Goal: Transaction & Acquisition: Purchase product/service

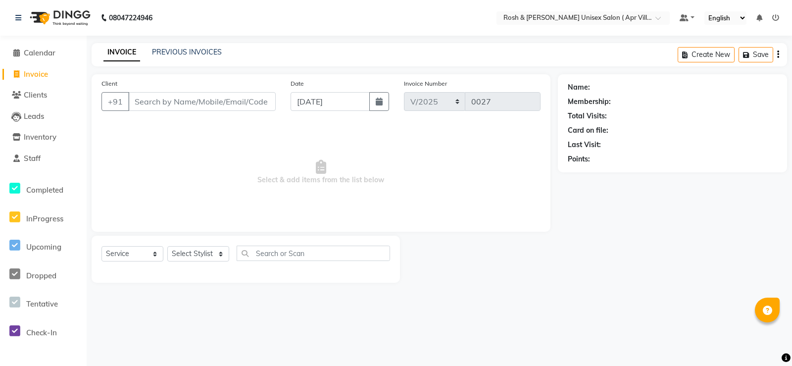
select select "service"
click at [153, 111] on input "Client" at bounding box center [201, 101] width 147 height 19
click at [143, 111] on input "Client" at bounding box center [201, 101] width 147 height 19
type input "9900075624"
click at [249, 106] on span "Add Client" at bounding box center [250, 101] width 39 height 10
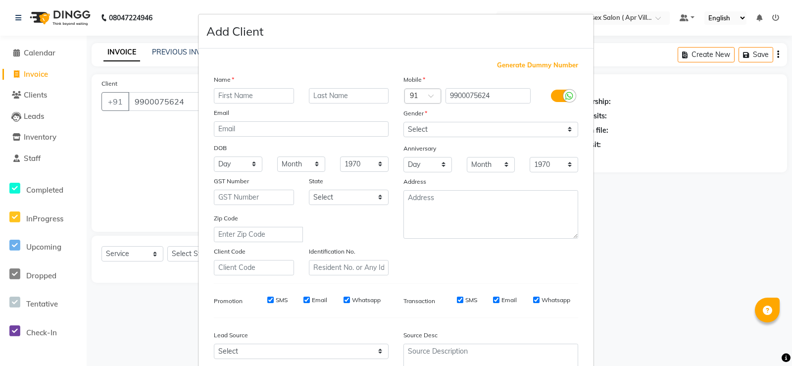
click at [228, 103] on input "text" at bounding box center [254, 95] width 80 height 15
type input "[PERSON_NAME] V727"
click at [563, 137] on select "Select [DEMOGRAPHIC_DATA] [DEMOGRAPHIC_DATA] Other Prefer Not To Say" at bounding box center [490, 129] width 175 height 15
select select "[DEMOGRAPHIC_DATA]"
click at [403, 137] on select "Select [DEMOGRAPHIC_DATA] [DEMOGRAPHIC_DATA] Other Prefer Not To Say" at bounding box center [490, 129] width 175 height 15
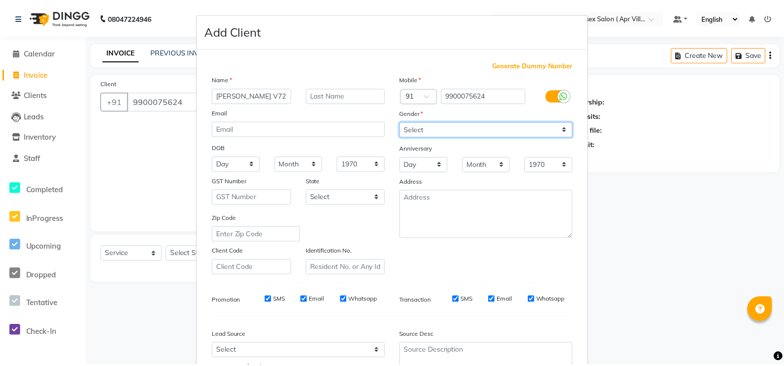
scroll to position [178, 0]
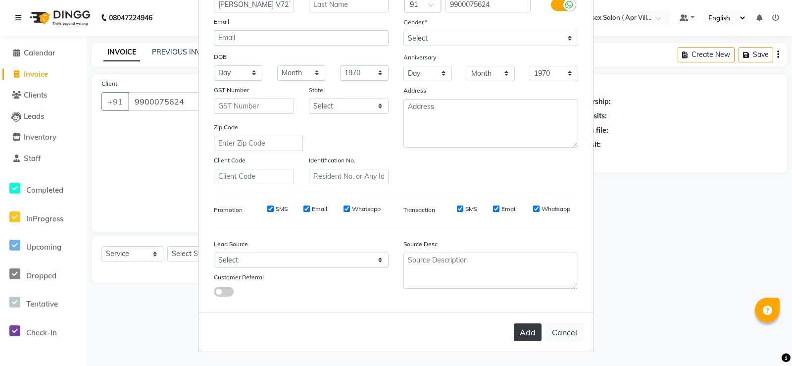
click at [514, 327] on button "Add" at bounding box center [528, 332] width 28 height 18
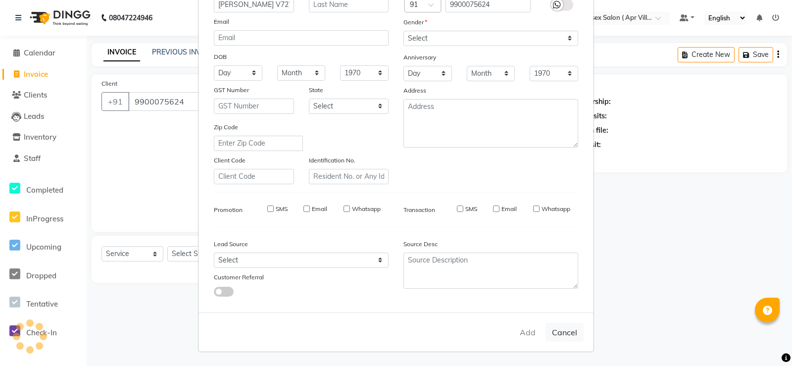
type input "99******24"
select select
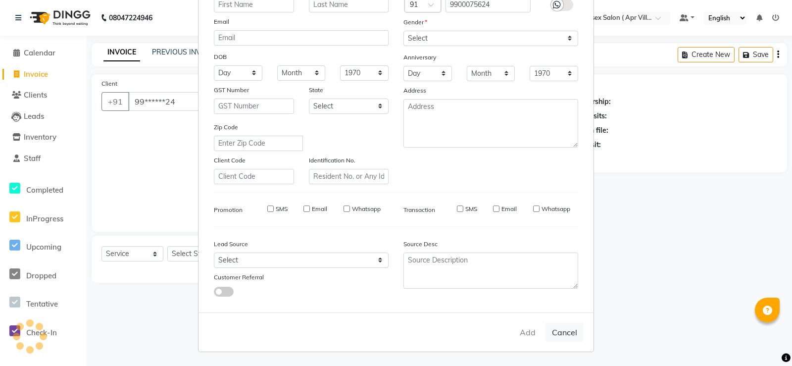
select select
checkbox input "false"
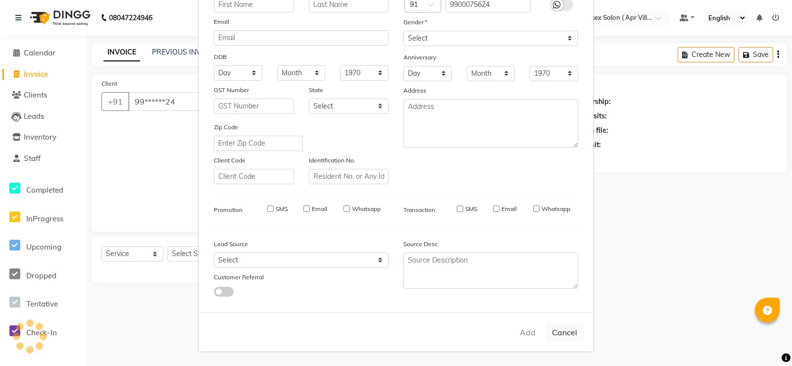
checkbox input "false"
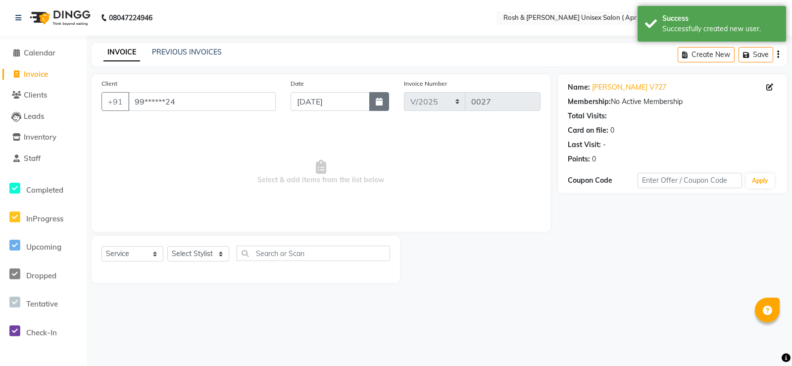
click at [376, 105] on icon "button" at bounding box center [379, 101] width 7 height 8
select select "9"
select select "2025"
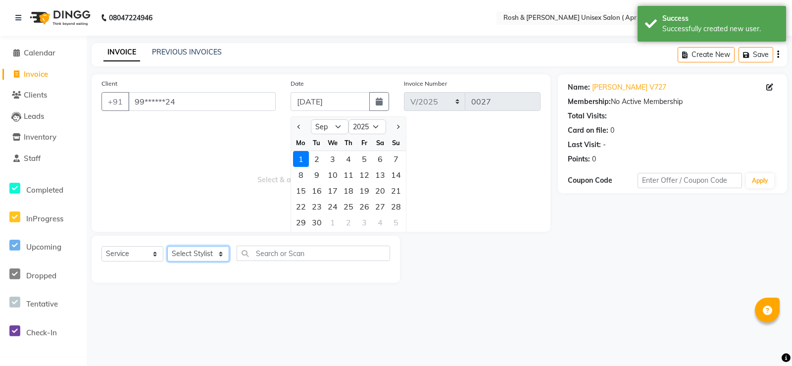
click at [220, 261] on select "Select Stylist Aalam Devi [PERSON_NAME] Front Desk Hangma [PERSON_NAME] [PERSON…" at bounding box center [198, 253] width 62 height 15
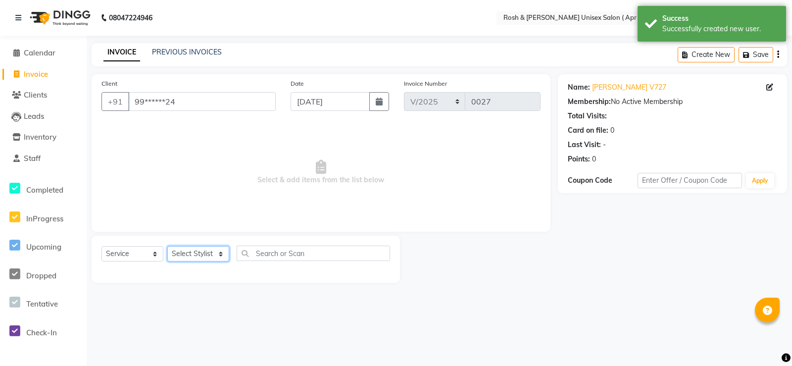
click at [224, 261] on select "Select Stylist Aalam Devi [PERSON_NAME] Front Desk Hangma [PERSON_NAME] [PERSON…" at bounding box center [198, 253] width 62 height 15
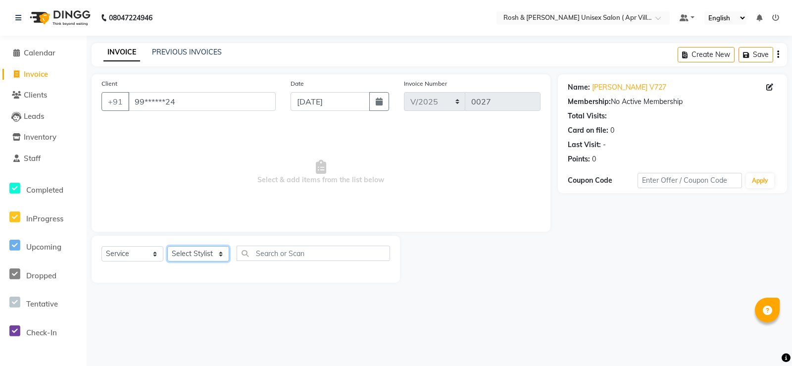
select select "90609"
click at [171, 261] on select "Select Stylist Aalam Devi [PERSON_NAME] Front Desk Hangma [PERSON_NAME] [PERSON…" at bounding box center [198, 253] width 62 height 15
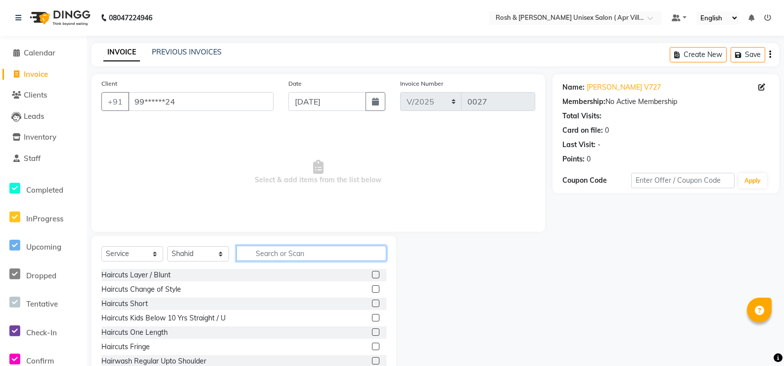
click at [293, 261] on input "text" at bounding box center [312, 252] width 150 height 15
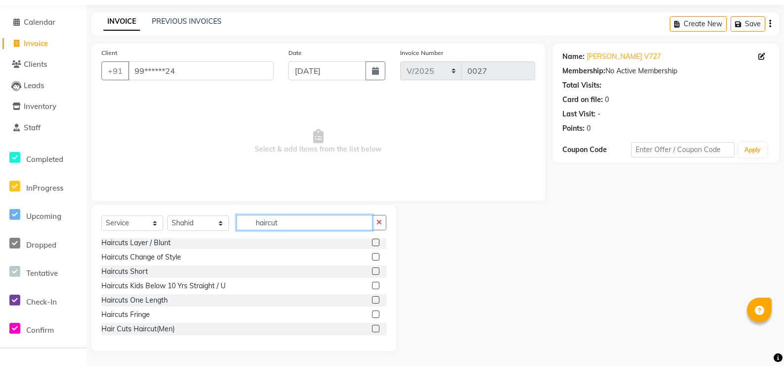
type input "haircut"
click at [372, 332] on label at bounding box center [375, 328] width 7 height 7
click at [372, 332] on input "checkbox" at bounding box center [375, 329] width 6 height 6
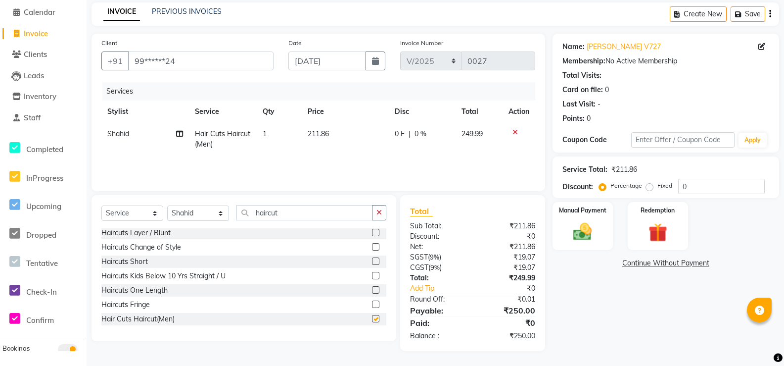
checkbox input "false"
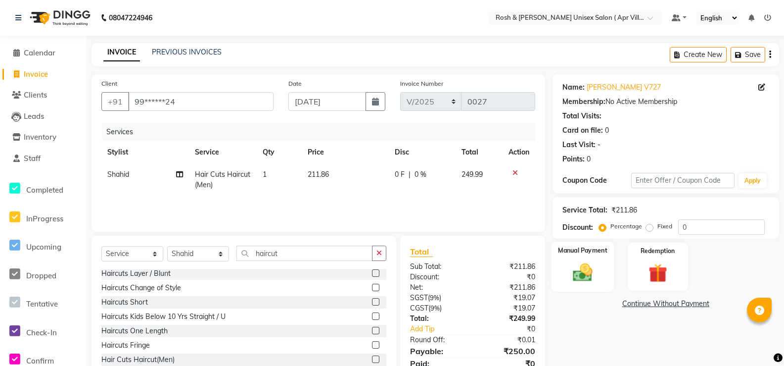
click at [580, 284] on img at bounding box center [583, 272] width 32 height 22
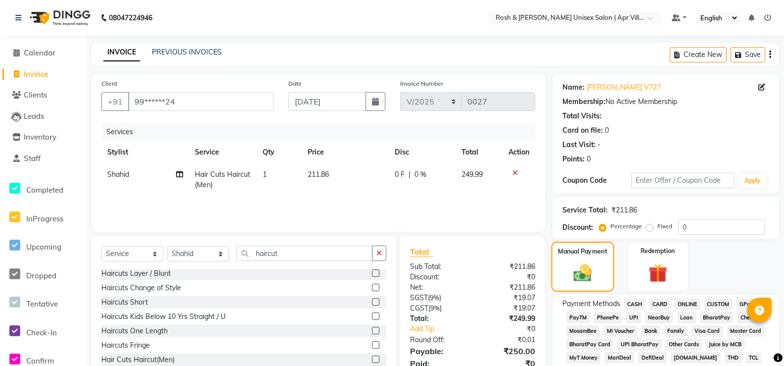
click at [580, 284] on img at bounding box center [583, 272] width 30 height 21
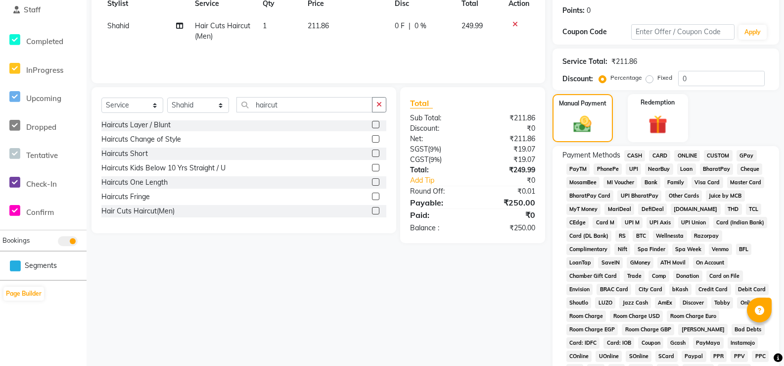
click at [699, 161] on span "ONLINE" at bounding box center [687, 155] width 26 height 11
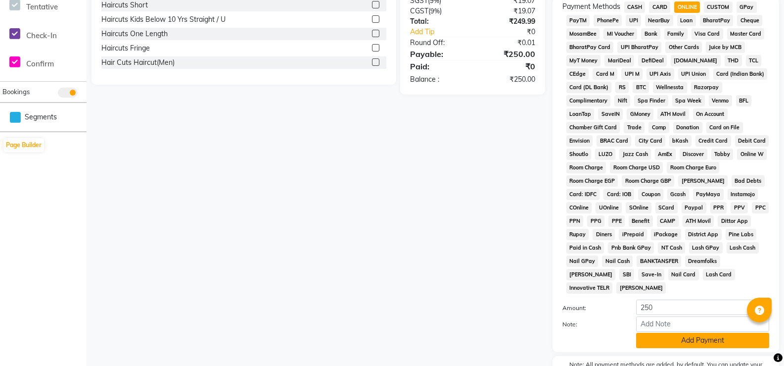
scroll to position [451, 0]
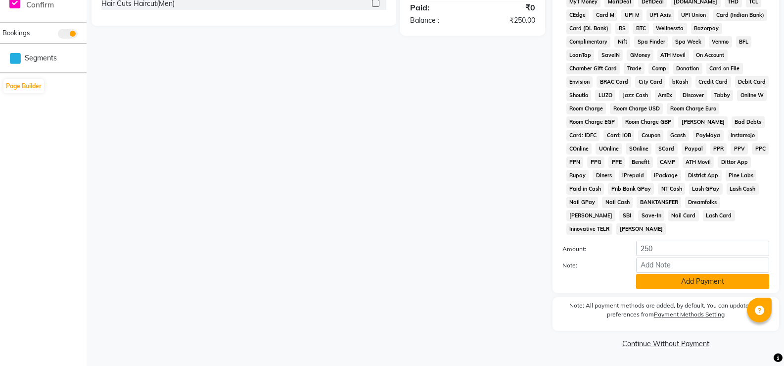
click at [673, 274] on button "Add Payment" at bounding box center [702, 281] width 133 height 15
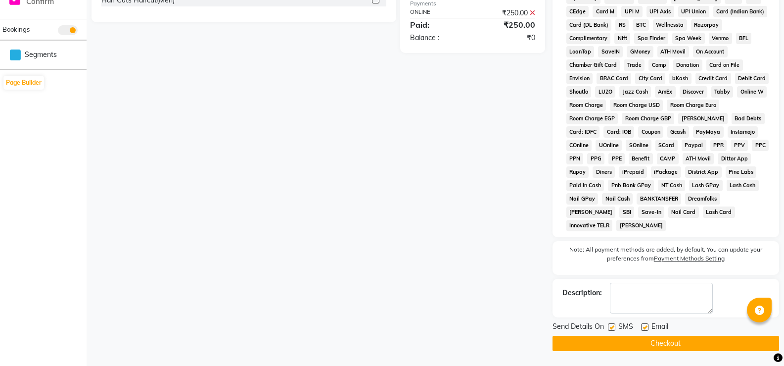
click at [660, 347] on button "Checkout" at bounding box center [666, 342] width 227 height 15
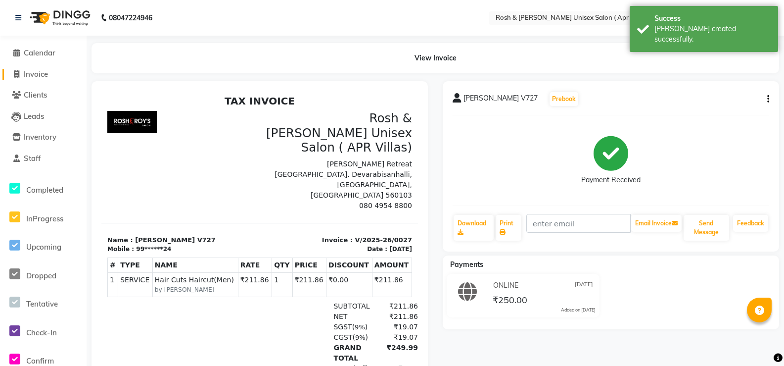
click at [33, 78] on span "Invoice" at bounding box center [36, 73] width 24 height 9
select select "service"
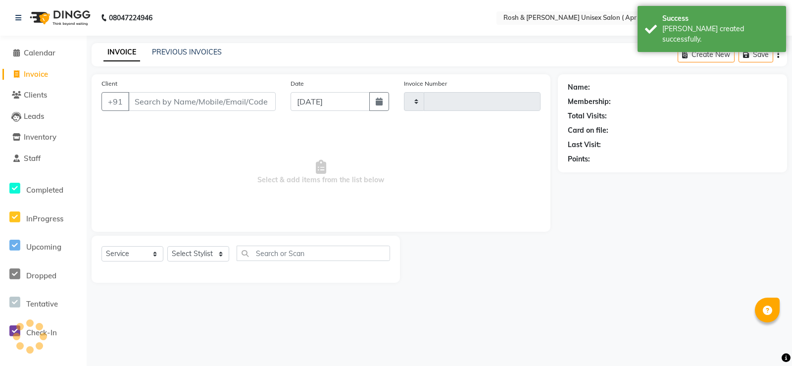
type input "0028"
select select "8955"
click at [171, 111] on input "Client" at bounding box center [201, 101] width 147 height 19
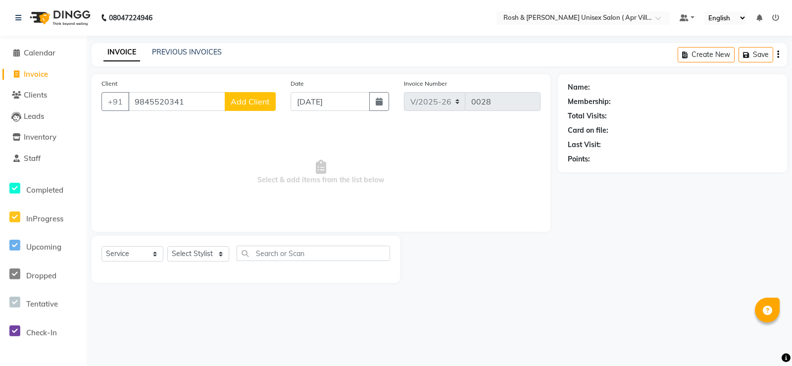
type input "9845520341"
click at [248, 106] on span "Add Client" at bounding box center [250, 101] width 39 height 10
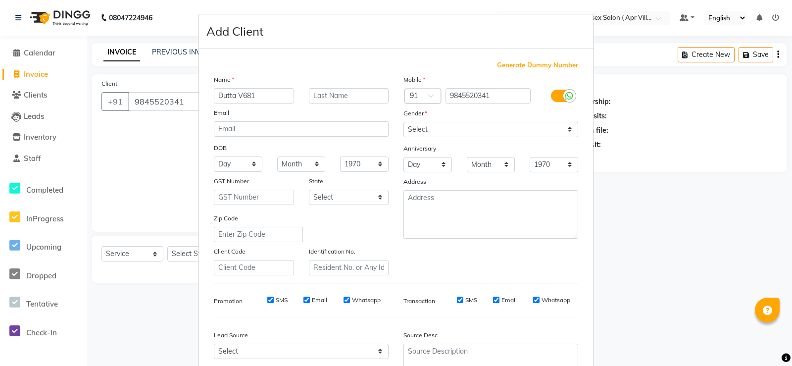
type input "Dutta V681"
click at [561, 137] on select "Select [DEMOGRAPHIC_DATA] [DEMOGRAPHIC_DATA] Other Prefer Not To Say" at bounding box center [490, 129] width 175 height 15
select select "[DEMOGRAPHIC_DATA]"
click at [403, 137] on select "Select [DEMOGRAPHIC_DATA] [DEMOGRAPHIC_DATA] Other Prefer Not To Say" at bounding box center [490, 129] width 175 height 15
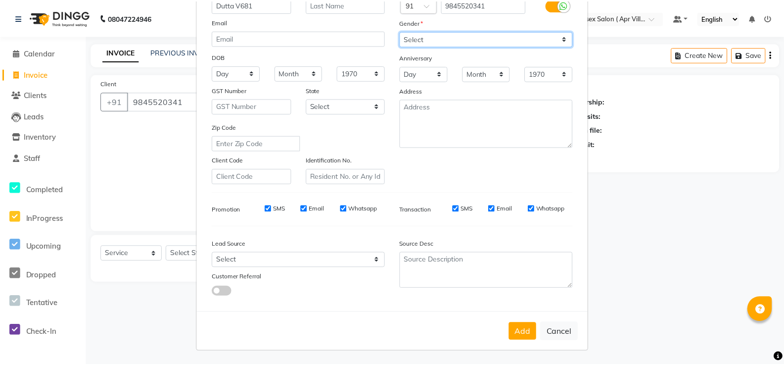
scroll to position [178, 0]
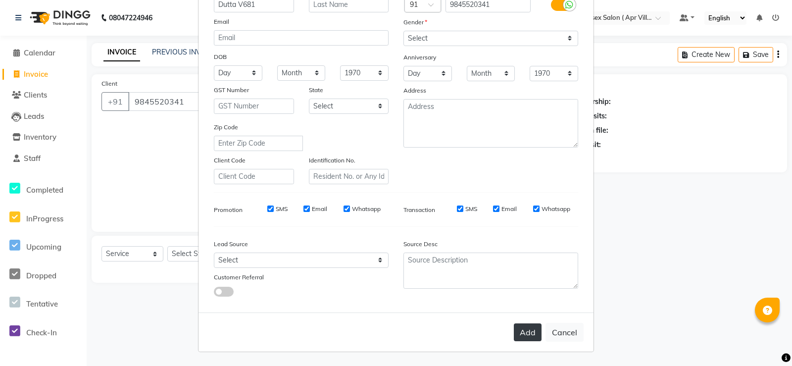
click at [517, 323] on button "Add" at bounding box center [528, 332] width 28 height 18
type input "98******41"
select select
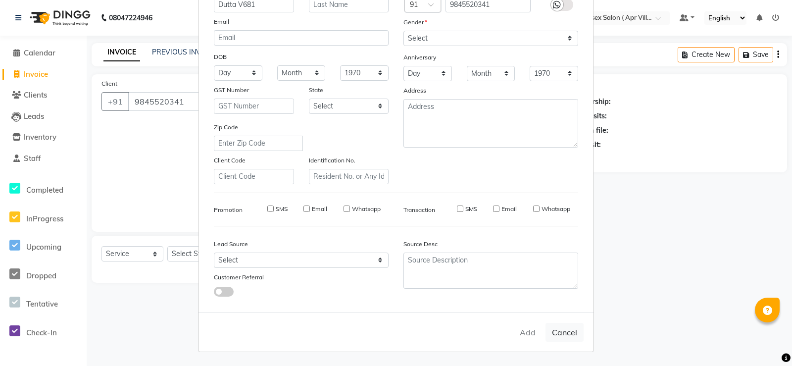
select select
checkbox input "false"
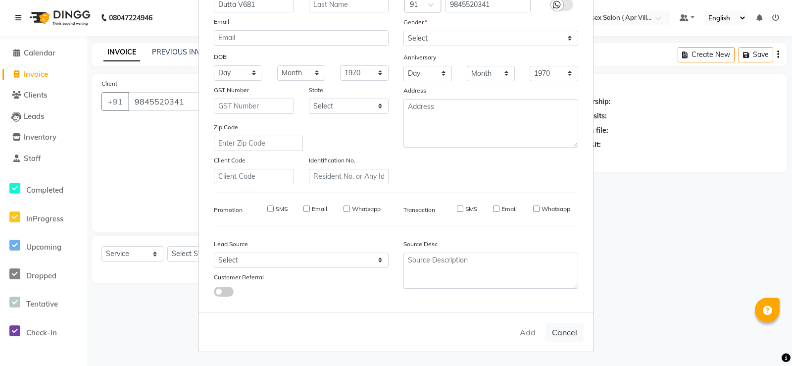
checkbox input "false"
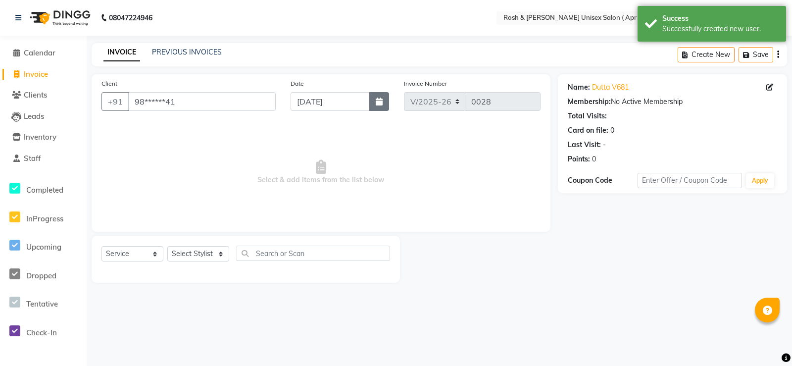
click at [380, 111] on button "button" at bounding box center [379, 101] width 20 height 19
select select "9"
select select "2025"
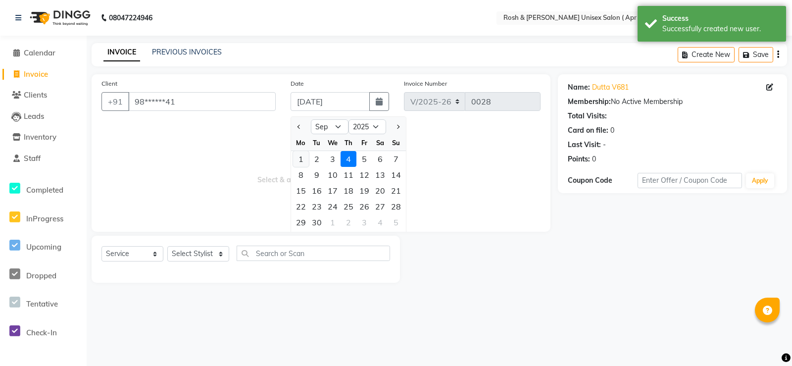
click at [304, 167] on div "1" at bounding box center [301, 159] width 16 height 16
type input "[DATE]"
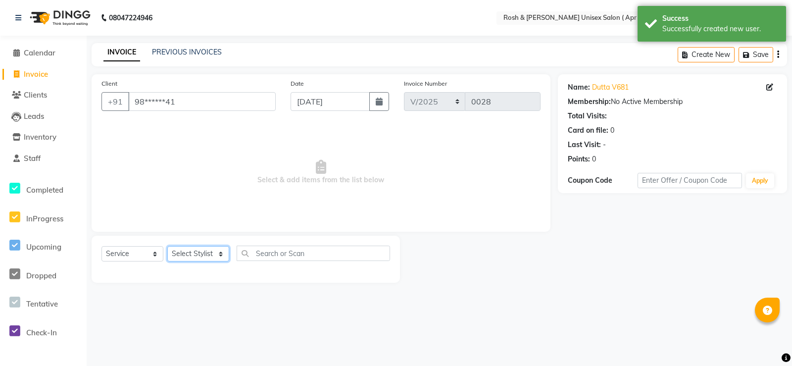
click at [219, 261] on select "Select Stylist Aalam Devi [PERSON_NAME] Front Desk Hangma [PERSON_NAME] [PERSON…" at bounding box center [198, 253] width 62 height 15
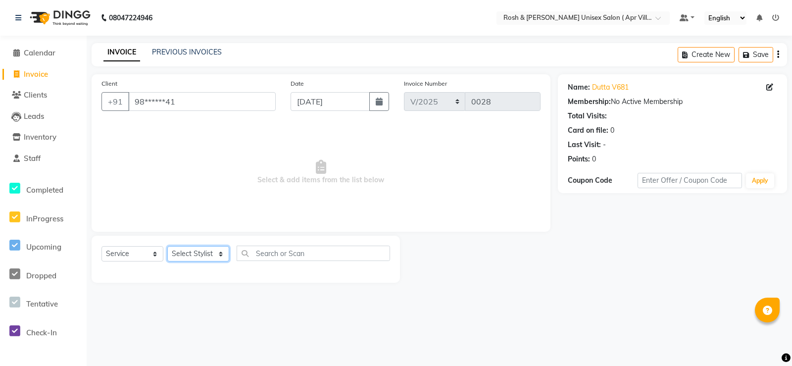
select select "90601"
click at [171, 261] on select "Select Stylist Aalam Devi [PERSON_NAME] Front Desk Hangma [PERSON_NAME] [PERSON…" at bounding box center [198, 253] width 62 height 15
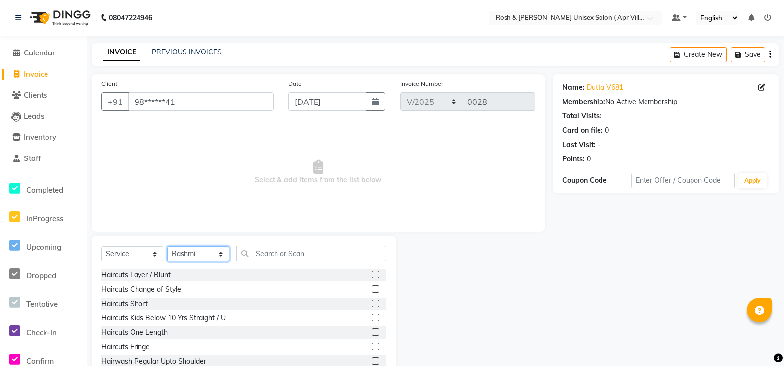
click at [220, 261] on select "Select Stylist Aalam Devi [PERSON_NAME] Front Desk Hangma [PERSON_NAME] [PERSON…" at bounding box center [198, 253] width 62 height 15
click at [284, 261] on input "text" at bounding box center [312, 252] width 150 height 15
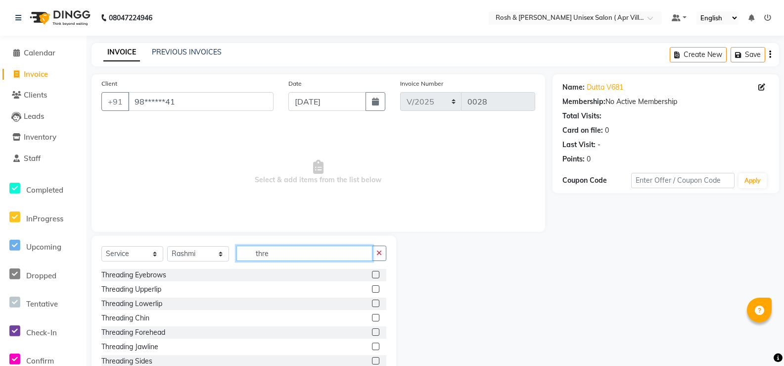
type input "thre"
click at [372, 278] on label at bounding box center [375, 274] width 7 height 7
click at [372, 278] on input "checkbox" at bounding box center [375, 275] width 6 height 6
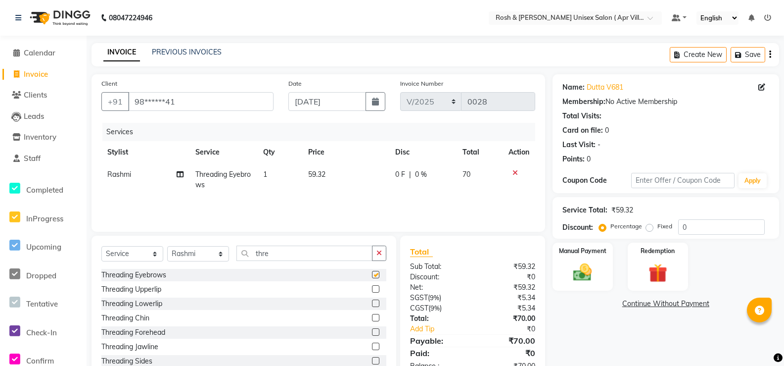
checkbox input "false"
click at [515, 176] on div at bounding box center [519, 172] width 21 height 7
click at [513, 176] on icon at bounding box center [515, 172] width 5 height 7
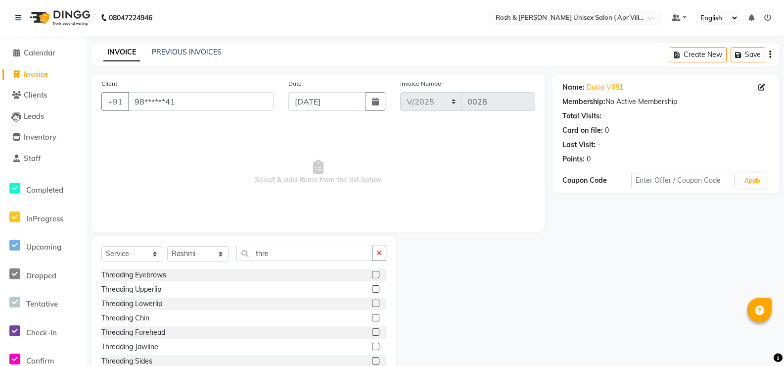
click at [372, 292] on label at bounding box center [375, 288] width 7 height 7
click at [372, 292] on input "checkbox" at bounding box center [375, 289] width 6 height 6
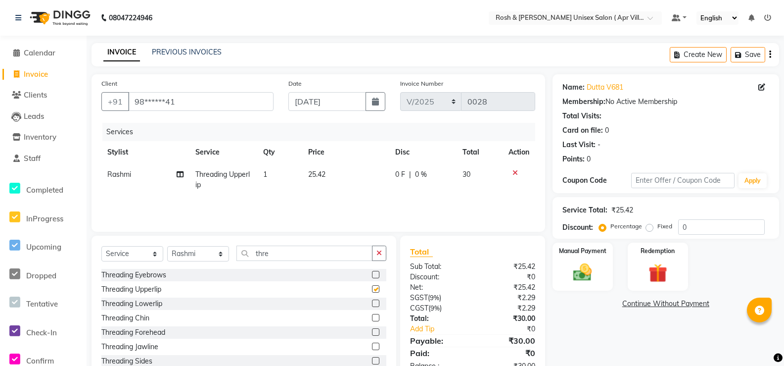
checkbox input "false"
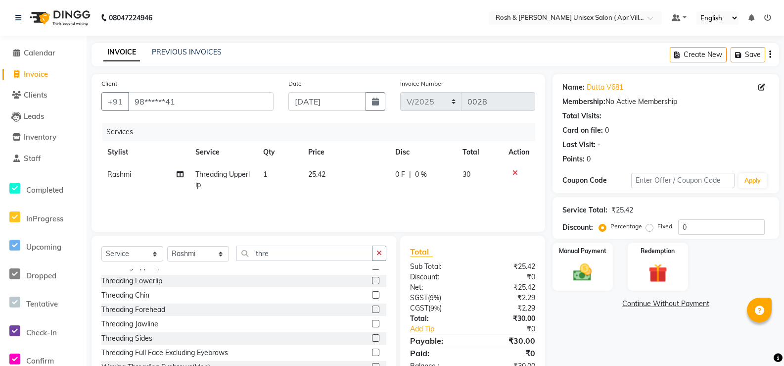
scroll to position [39, 0]
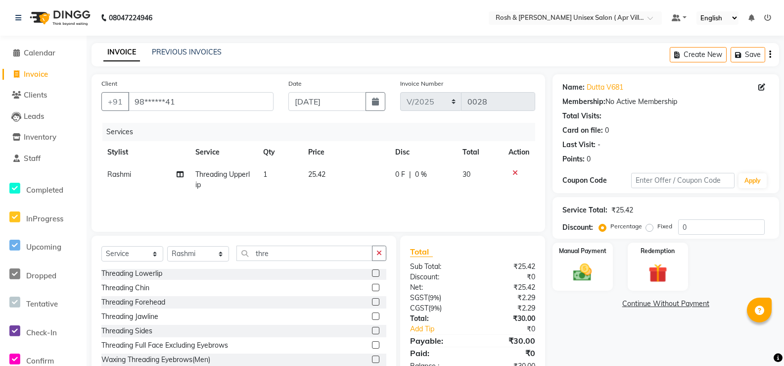
click at [372, 334] on label at bounding box center [375, 330] width 7 height 7
click at [372, 334] on input "checkbox" at bounding box center [375, 331] width 6 height 6
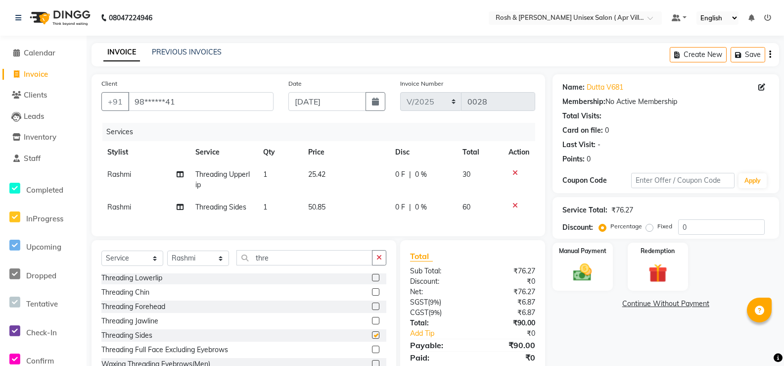
checkbox input "false"
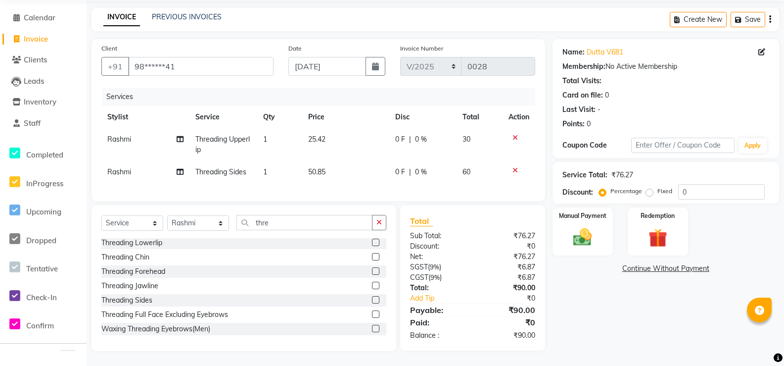
scroll to position [56, 0]
click at [582, 248] on img at bounding box center [583, 237] width 32 height 22
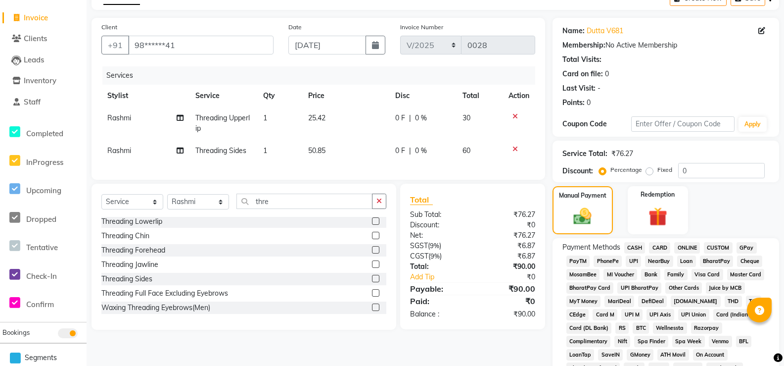
click at [641, 253] on span "CASH" at bounding box center [634, 247] width 21 height 11
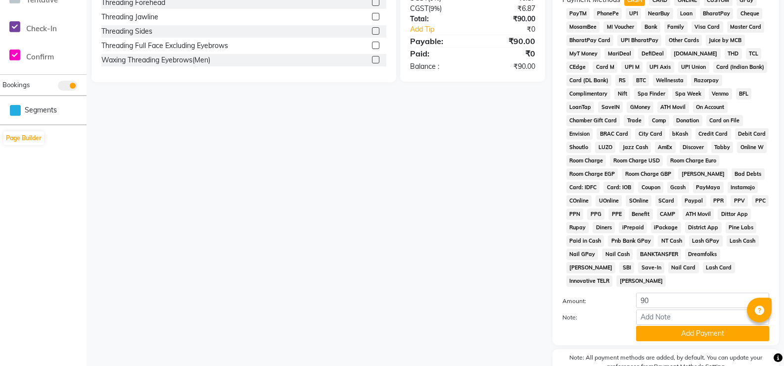
scroll to position [451, 0]
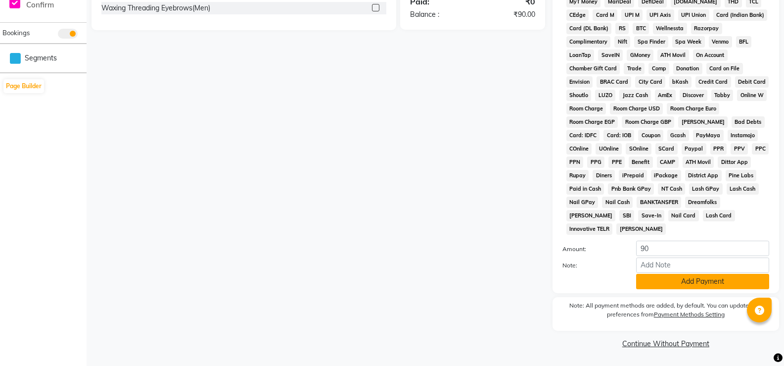
click at [698, 274] on button "Add Payment" at bounding box center [702, 281] width 133 height 15
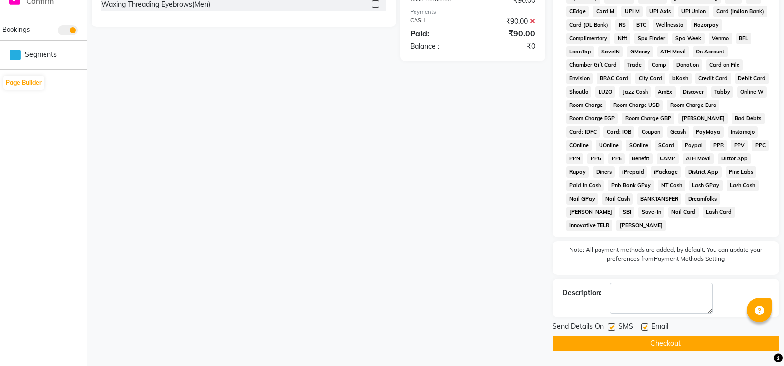
click at [659, 349] on button "Checkout" at bounding box center [666, 342] width 227 height 15
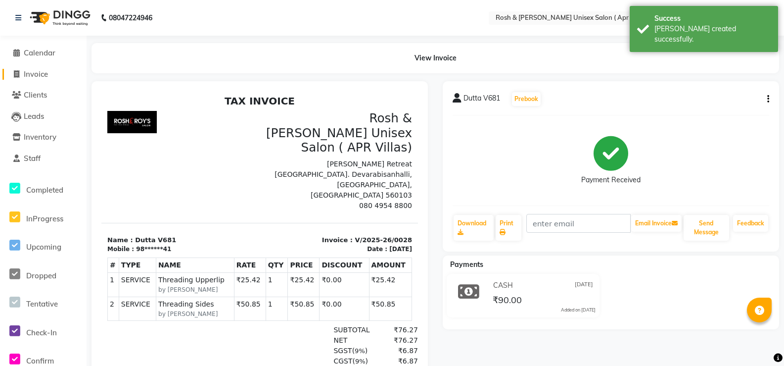
click at [30, 72] on span "Invoice" at bounding box center [36, 73] width 24 height 9
select select "service"
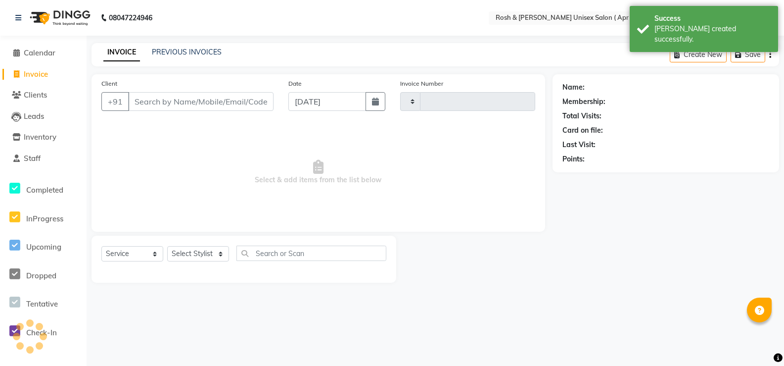
type input "0029"
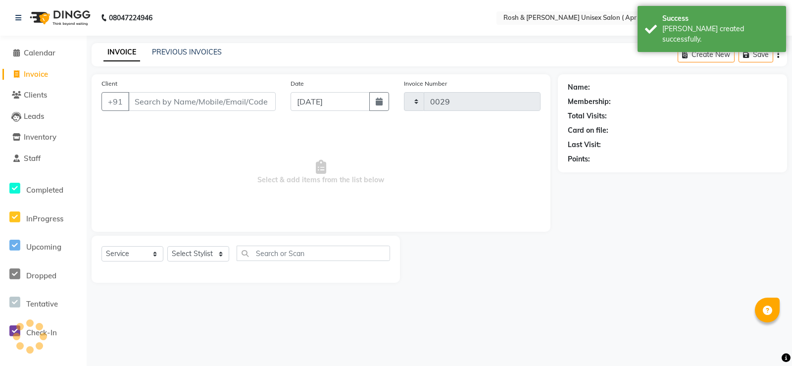
select select "8955"
click at [160, 110] on input "Client" at bounding box center [201, 101] width 147 height 19
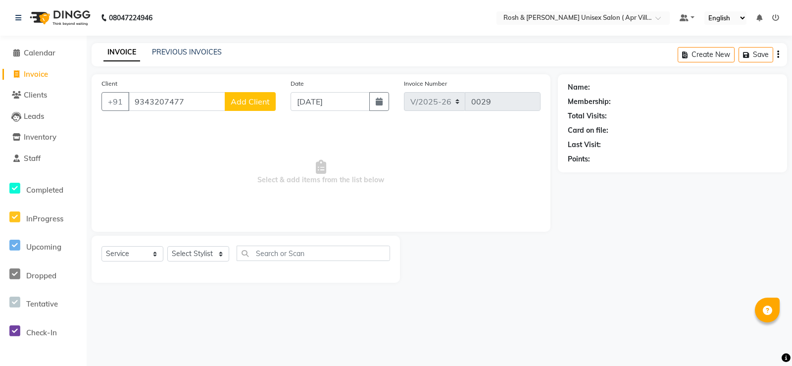
type input "9343207477"
click at [248, 106] on span "Add Client" at bounding box center [250, 101] width 39 height 10
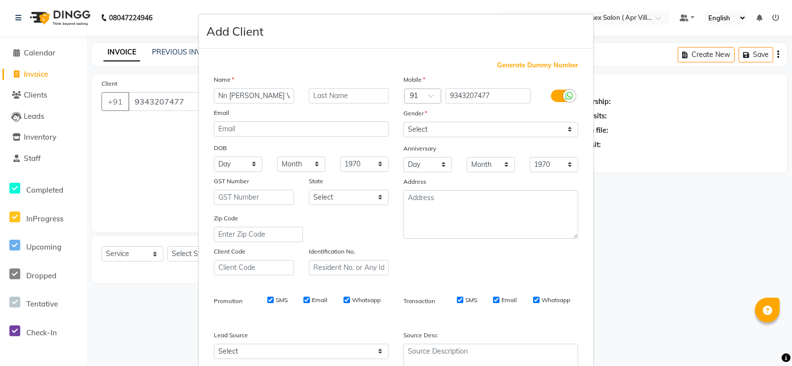
scroll to position [0, 5]
type input "Nn [PERSON_NAME] V646"
click at [564, 137] on select "Select [DEMOGRAPHIC_DATA] [DEMOGRAPHIC_DATA] Other Prefer Not To Say" at bounding box center [490, 129] width 175 height 15
select select "[DEMOGRAPHIC_DATA]"
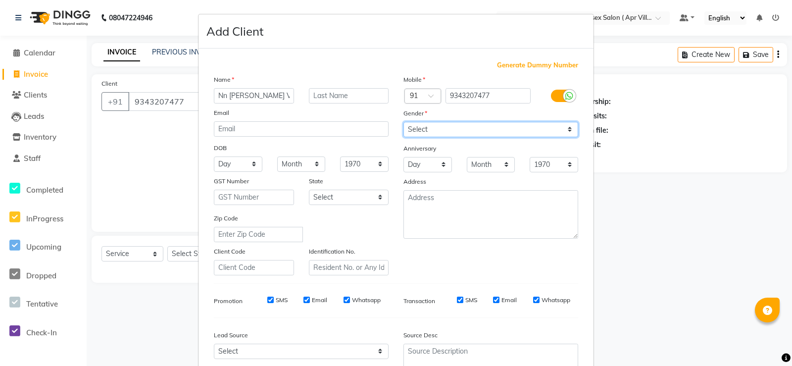
click at [403, 137] on select "Select [DEMOGRAPHIC_DATA] [DEMOGRAPHIC_DATA] Other Prefer Not To Say" at bounding box center [490, 129] width 175 height 15
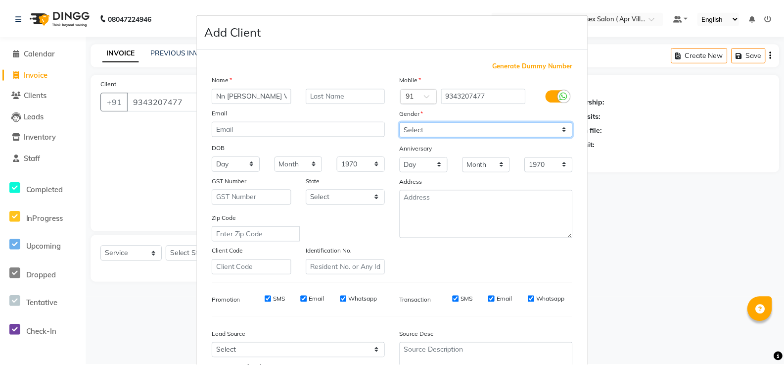
scroll to position [148, 0]
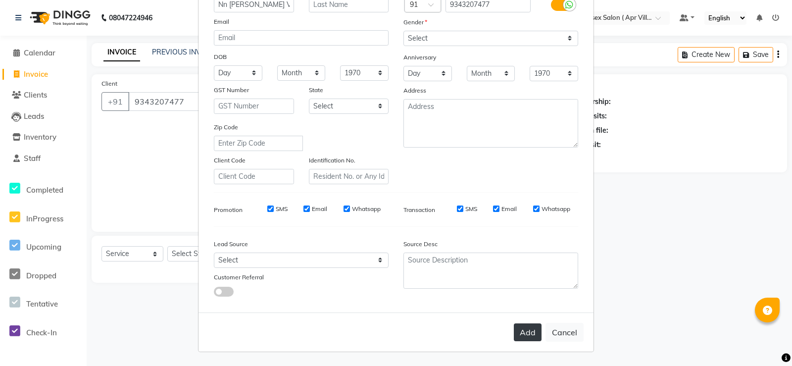
click at [514, 341] on button "Add" at bounding box center [528, 332] width 28 height 18
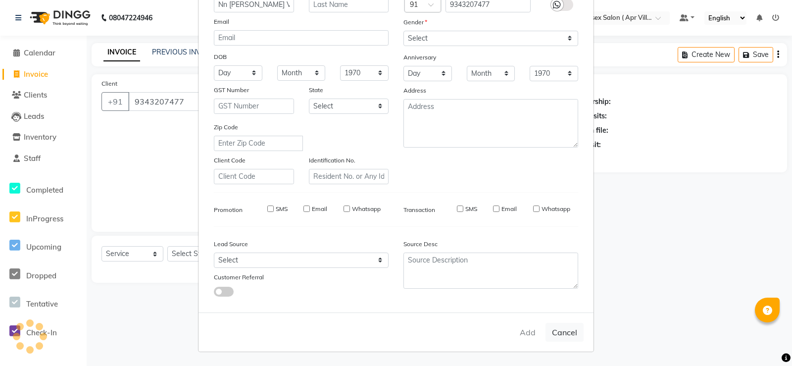
type input "93******77"
select select
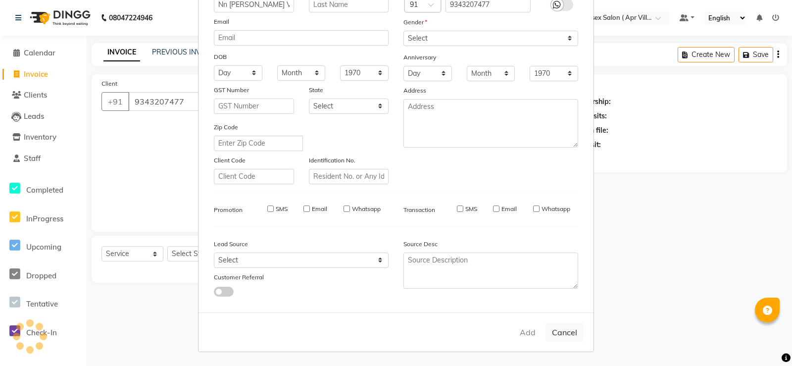
select select
checkbox input "false"
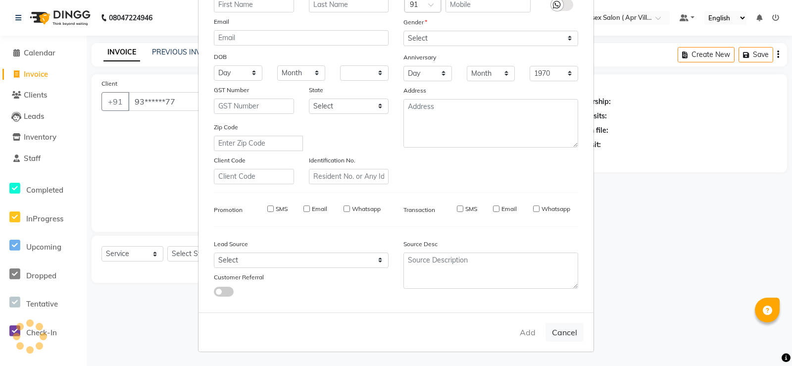
checkbox input "false"
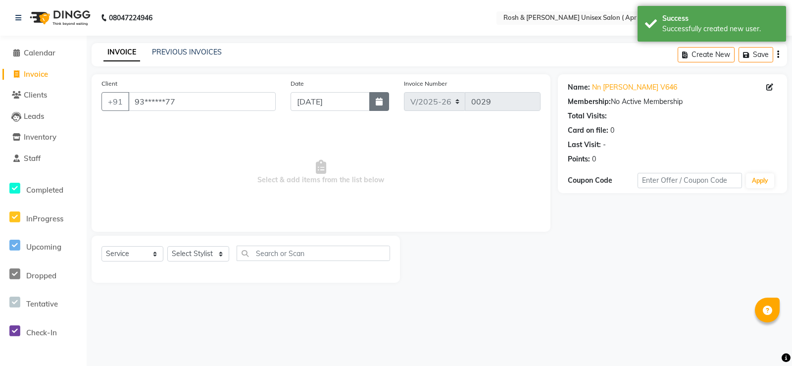
click at [370, 111] on button "button" at bounding box center [379, 101] width 20 height 19
select select "9"
select select "2025"
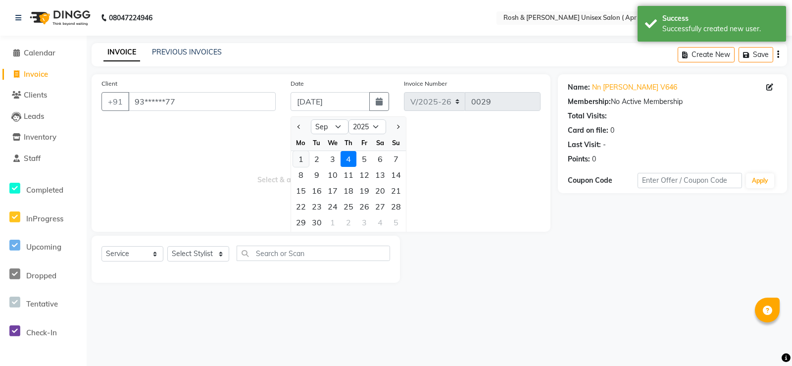
click at [305, 167] on div "1" at bounding box center [301, 159] width 16 height 16
type input "[DATE]"
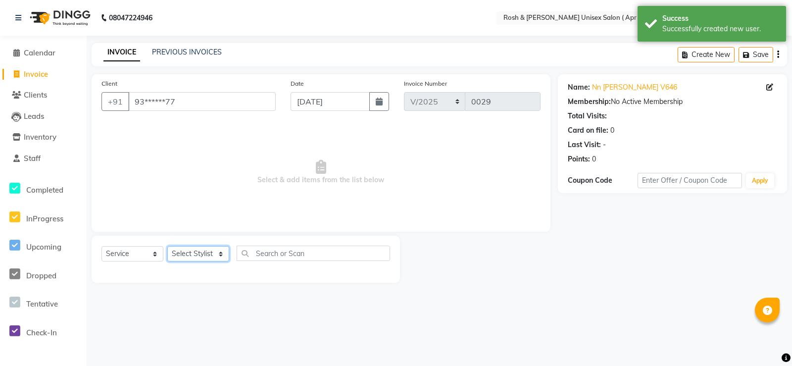
click at [218, 261] on select "Select Stylist Aalam Devi [PERSON_NAME] Front Desk Hangma [PERSON_NAME] [PERSON…" at bounding box center [198, 253] width 62 height 15
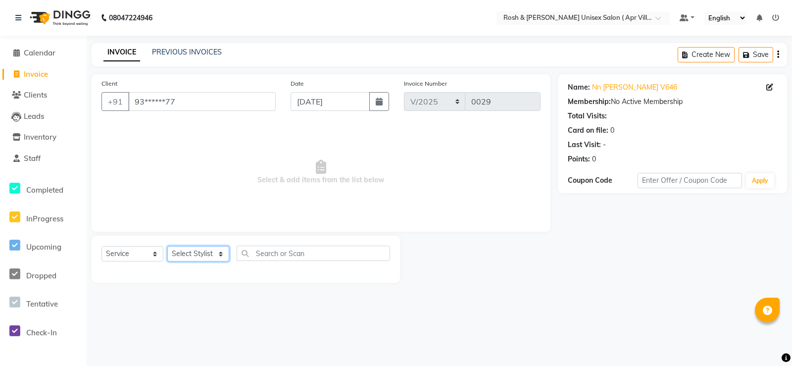
select select "90612"
click at [171, 261] on select "Select Stylist Aalam Devi [PERSON_NAME] Front Desk Hangma [PERSON_NAME] [PERSON…" at bounding box center [198, 253] width 62 height 15
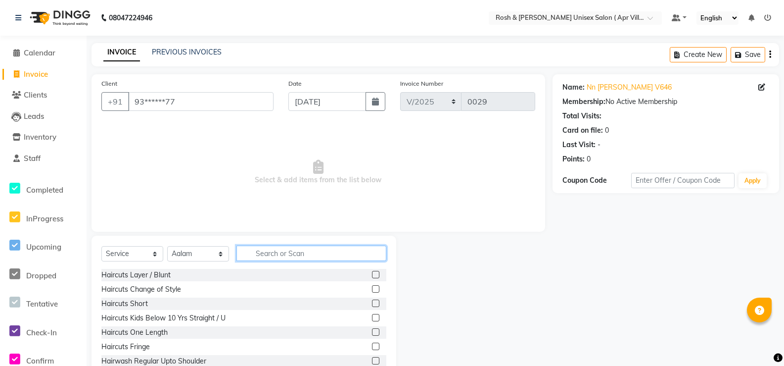
click at [283, 261] on input "text" at bounding box center [312, 252] width 150 height 15
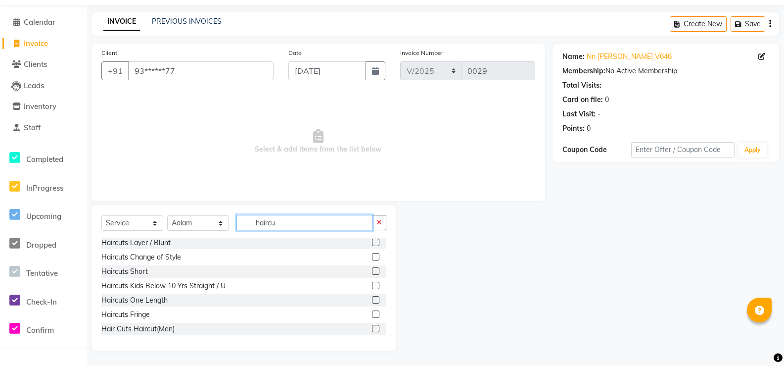
scroll to position [49, 0]
type input "haircu"
click at [372, 332] on label at bounding box center [375, 328] width 7 height 7
click at [372, 332] on input "checkbox" at bounding box center [375, 329] width 6 height 6
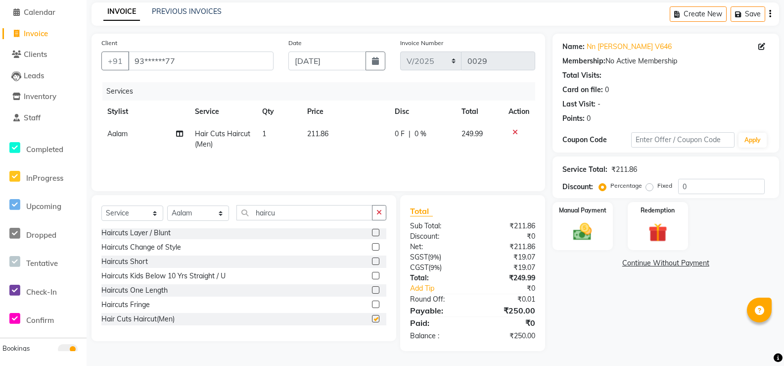
checkbox input "false"
click at [580, 239] on img at bounding box center [583, 232] width 32 height 22
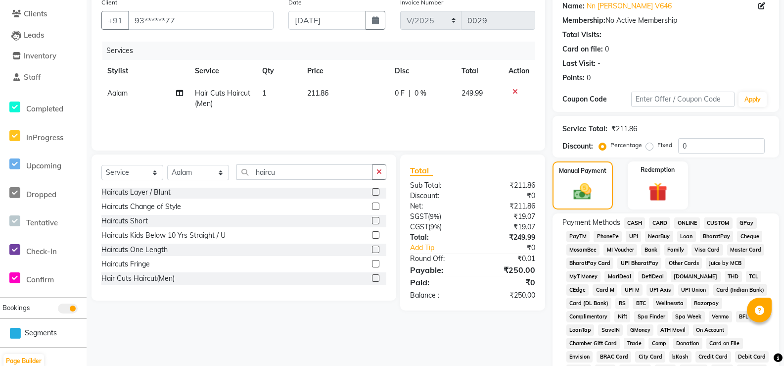
click at [641, 229] on span "CASH" at bounding box center [634, 222] width 21 height 11
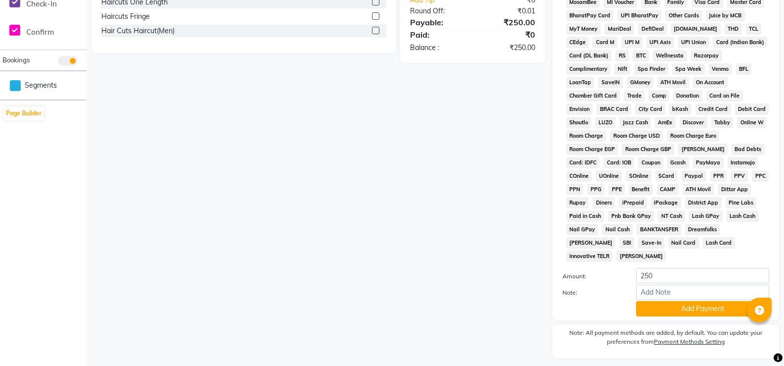
scroll to position [451, 0]
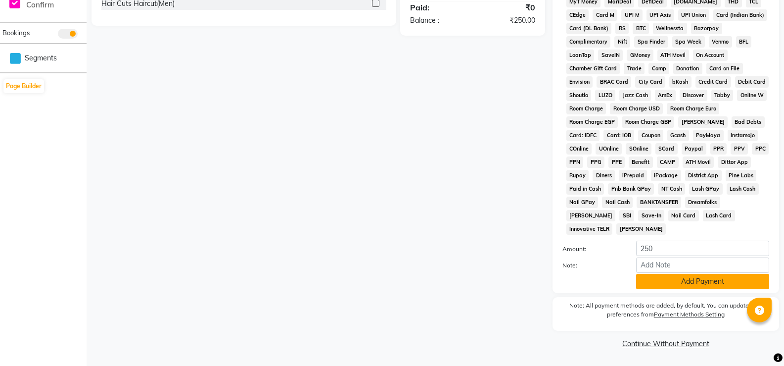
click at [697, 274] on button "Add Payment" at bounding box center [702, 281] width 133 height 15
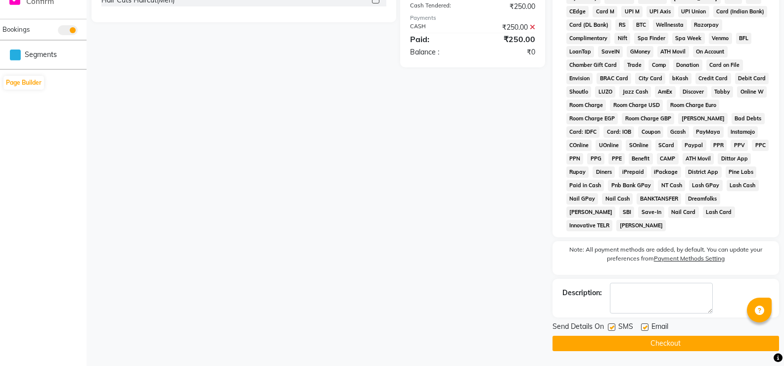
click at [672, 347] on button "Checkout" at bounding box center [666, 342] width 227 height 15
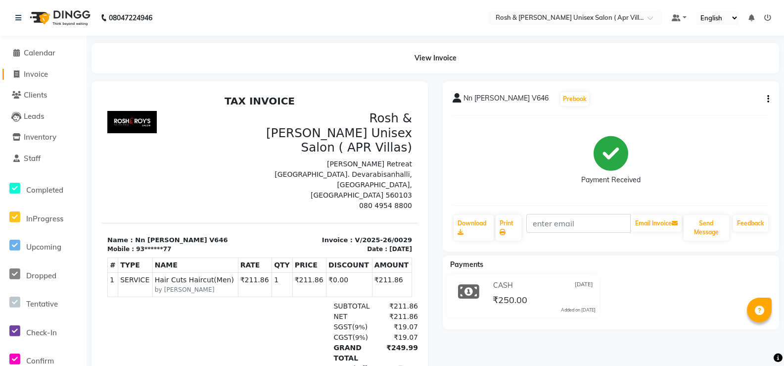
click at [48, 74] on span "Invoice" at bounding box center [36, 73] width 24 height 9
select select "service"
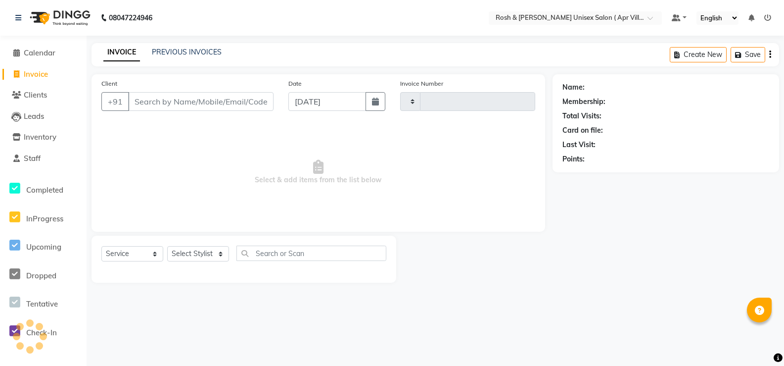
type input "0030"
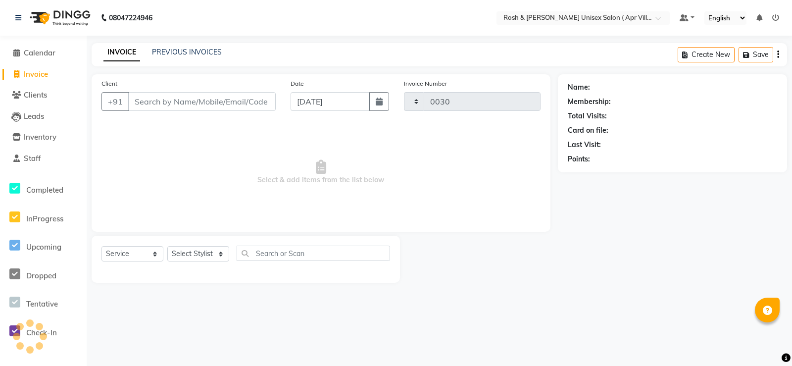
select select "8955"
click at [148, 111] on input "Client" at bounding box center [201, 101] width 147 height 19
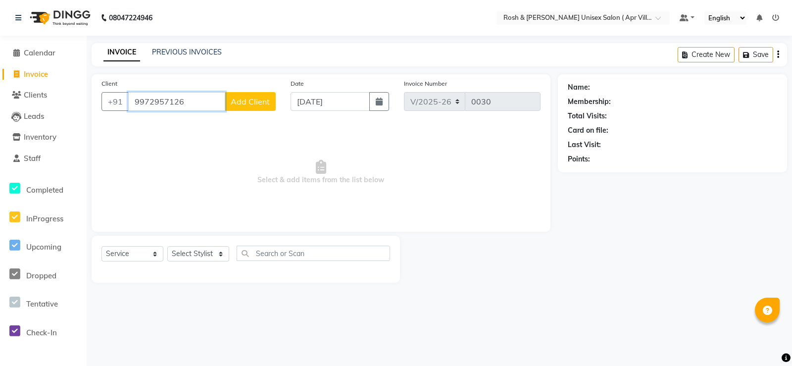
type input "9972957126"
click at [236, 106] on span "Add Client" at bounding box center [250, 101] width 39 height 10
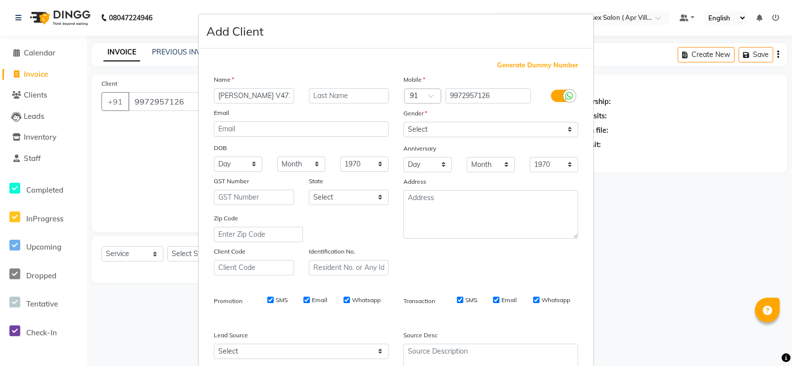
type input "[PERSON_NAME] V473"
click at [561, 137] on select "Select [DEMOGRAPHIC_DATA] [DEMOGRAPHIC_DATA] Other Prefer Not To Say" at bounding box center [490, 129] width 175 height 15
select select "[DEMOGRAPHIC_DATA]"
click at [403, 137] on select "Select [DEMOGRAPHIC_DATA] [DEMOGRAPHIC_DATA] Other Prefer Not To Say" at bounding box center [490, 129] width 175 height 15
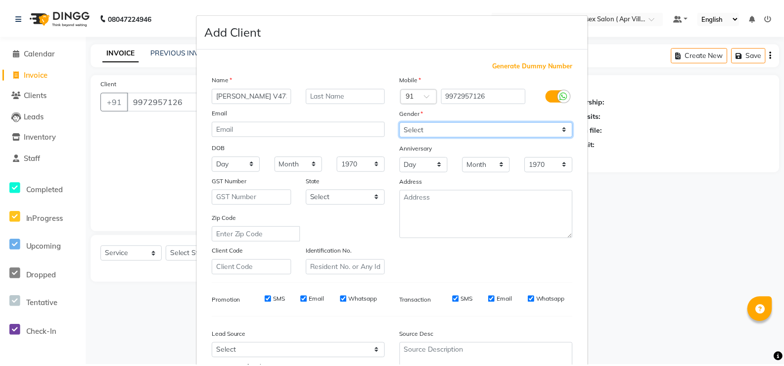
scroll to position [148, 0]
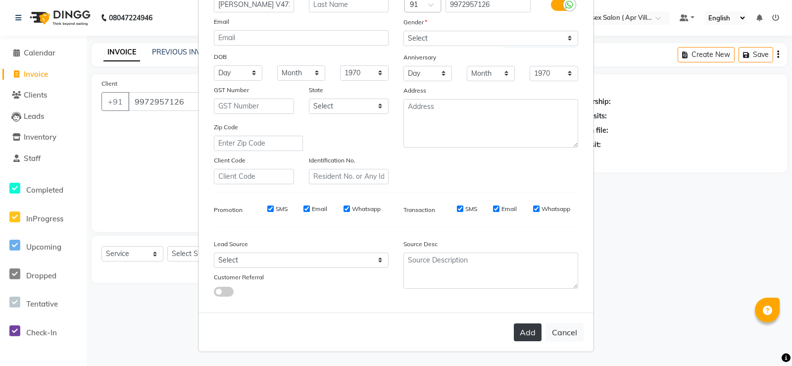
click at [514, 341] on button "Add" at bounding box center [528, 332] width 28 height 18
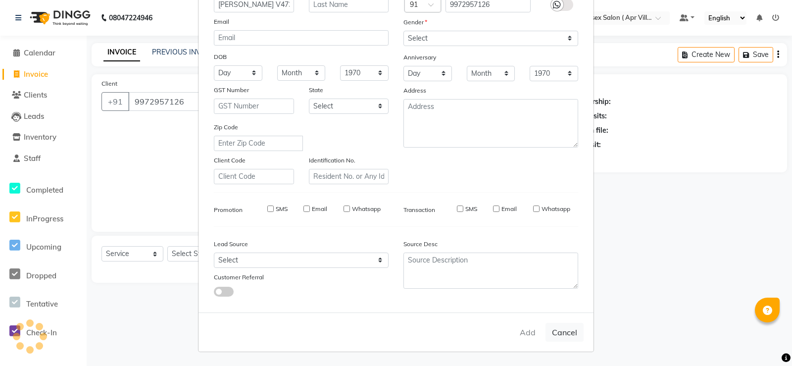
type input "99******26"
select select
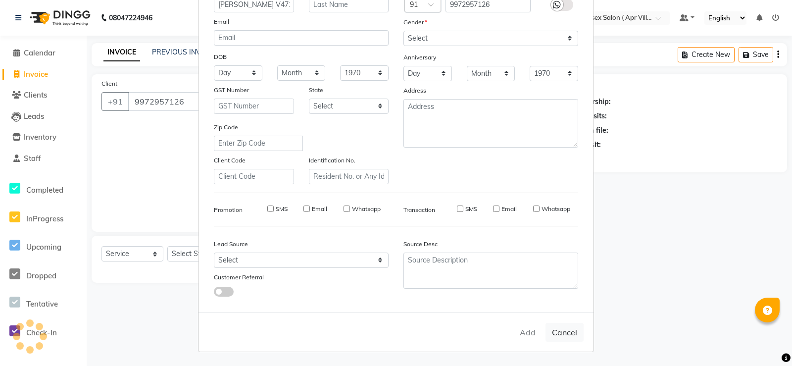
select select
checkbox input "false"
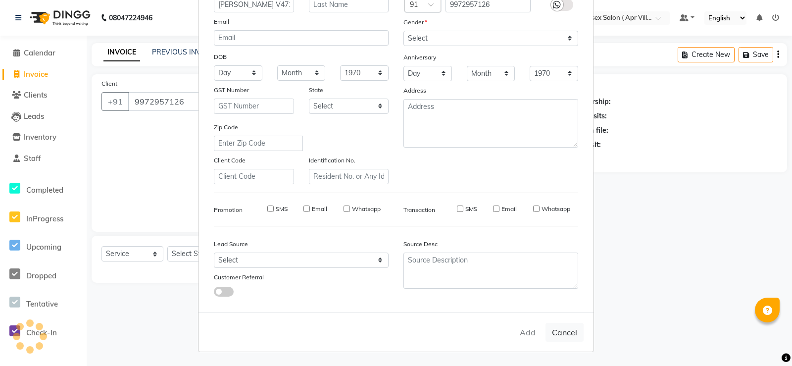
checkbox input "false"
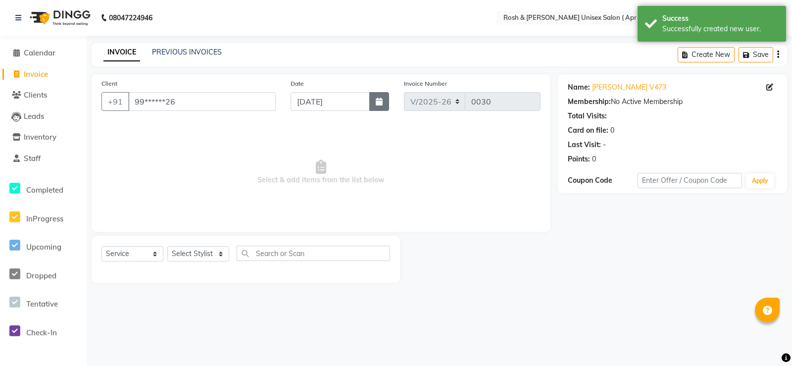
click at [376, 105] on icon "button" at bounding box center [379, 101] width 7 height 8
select select "9"
select select "2025"
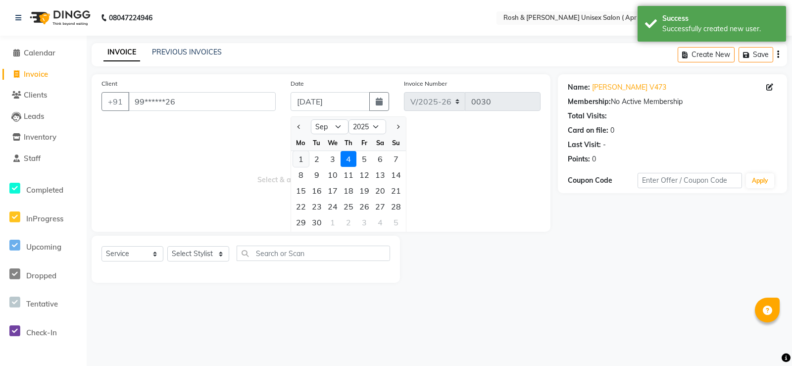
click at [303, 167] on div "1" at bounding box center [301, 159] width 16 height 16
type input "[DATE]"
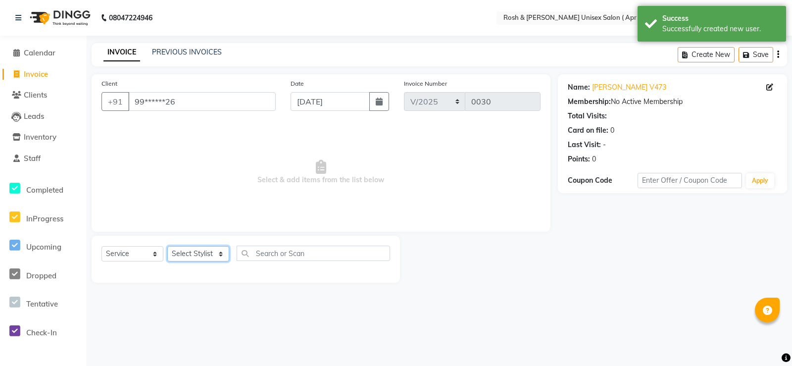
click at [219, 261] on select "Select Stylist Aalam Devi [PERSON_NAME] Front Desk Hangma [PERSON_NAME] [PERSON…" at bounding box center [198, 253] width 62 height 15
select select "90602"
click at [171, 261] on select "Select Stylist Aalam Devi [PERSON_NAME] Front Desk Hangma [PERSON_NAME] [PERSON…" at bounding box center [198, 253] width 62 height 15
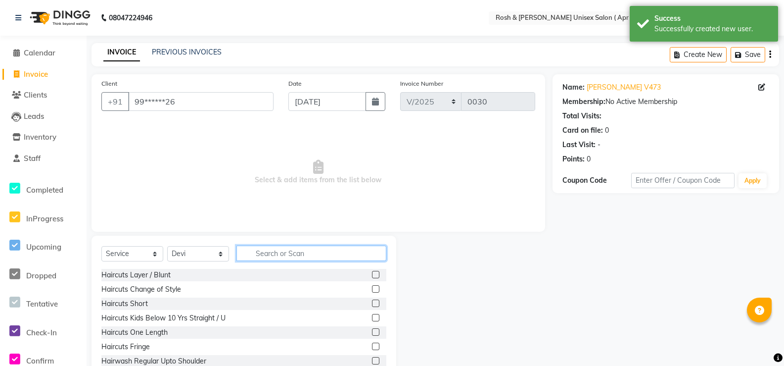
click at [278, 261] on input "text" at bounding box center [312, 252] width 150 height 15
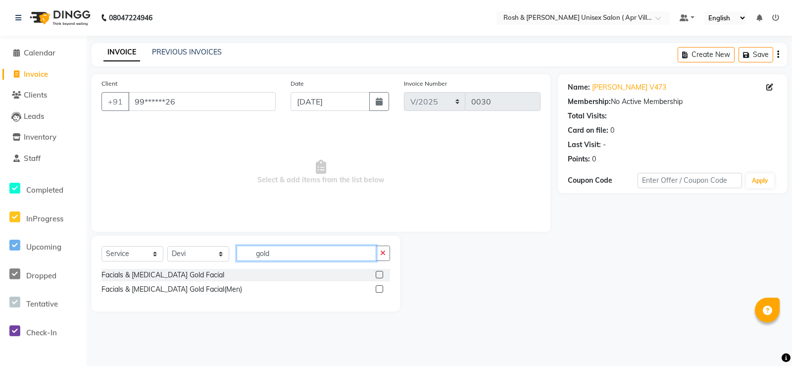
type input "gold"
click at [376, 278] on label at bounding box center [379, 274] width 7 height 7
click at [376, 278] on input "checkbox" at bounding box center [379, 275] width 6 height 6
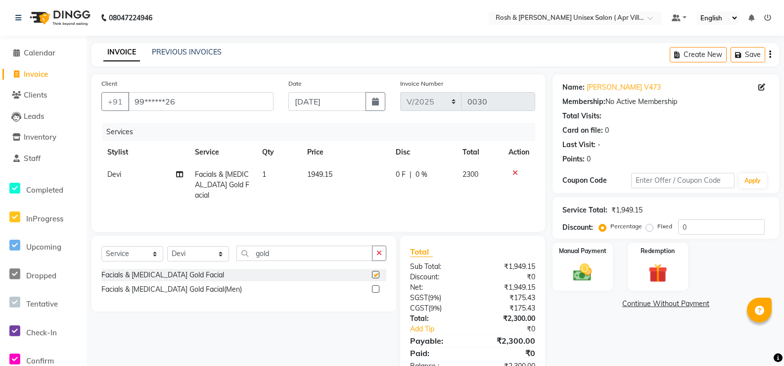
checkbox input "false"
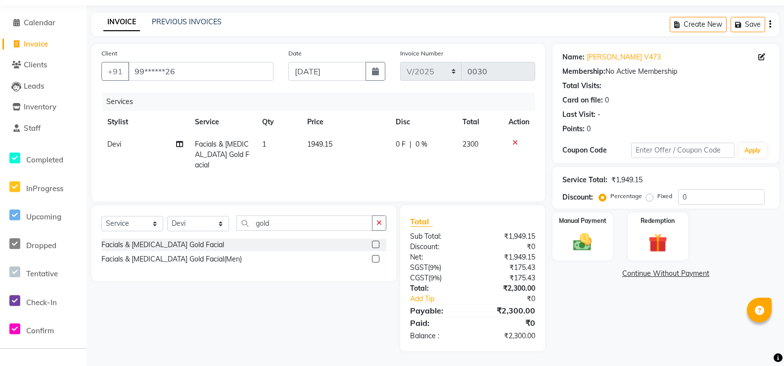
scroll to position [71, 0]
click at [585, 249] on img at bounding box center [583, 242] width 32 height 22
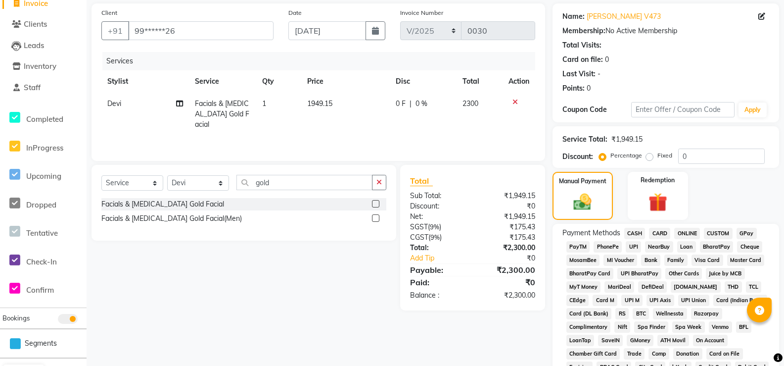
click at [700, 239] on span "ONLINE" at bounding box center [687, 233] width 26 height 11
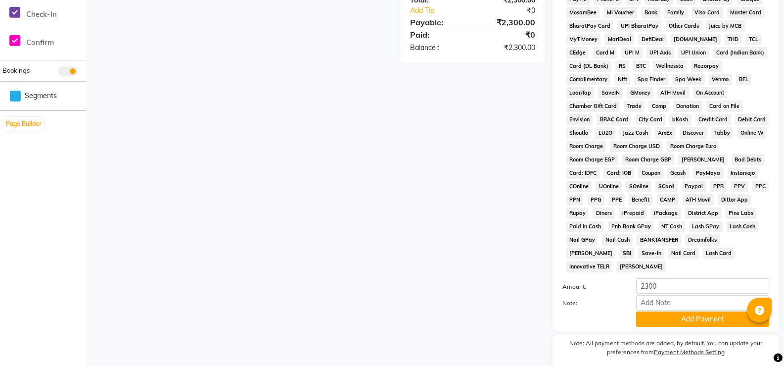
scroll to position [451, 0]
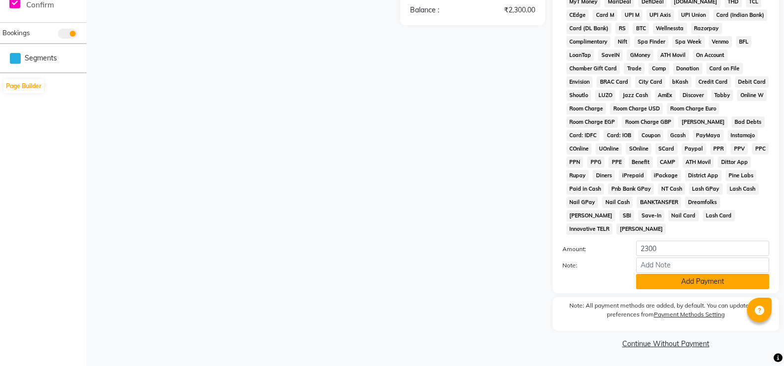
click at [712, 274] on button "Add Payment" at bounding box center [702, 281] width 133 height 15
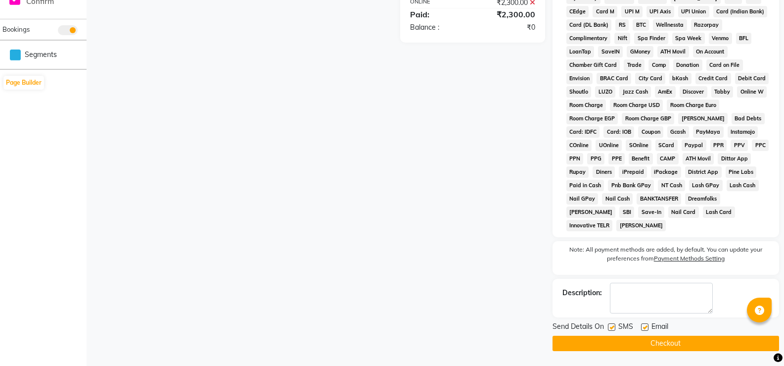
click at [667, 349] on button "Checkout" at bounding box center [666, 342] width 227 height 15
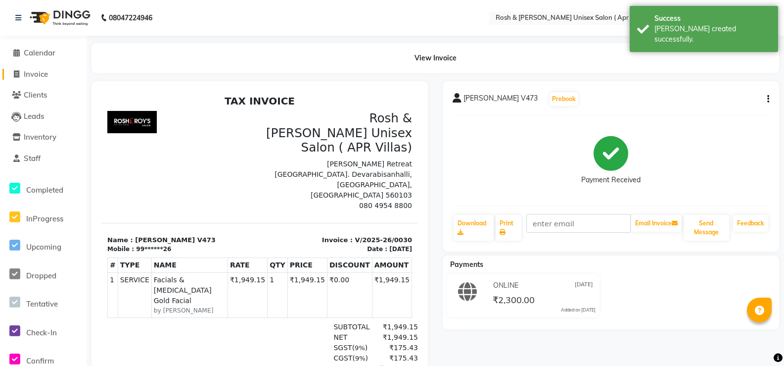
click at [43, 71] on span "Invoice" at bounding box center [36, 73] width 24 height 9
select select "service"
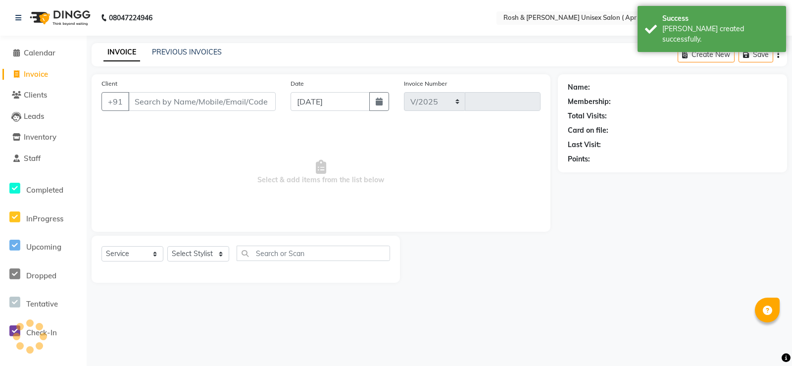
select select "8955"
type input "0031"
click at [165, 111] on input "Client" at bounding box center [201, 101] width 147 height 19
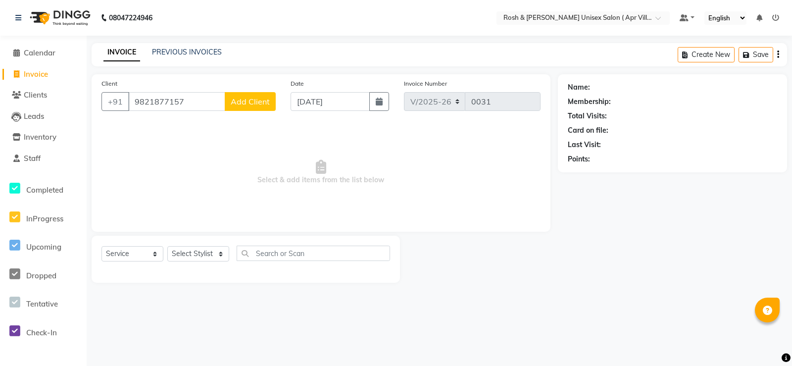
type input "9821877157"
click at [233, 106] on span "Add Client" at bounding box center [250, 101] width 39 height 10
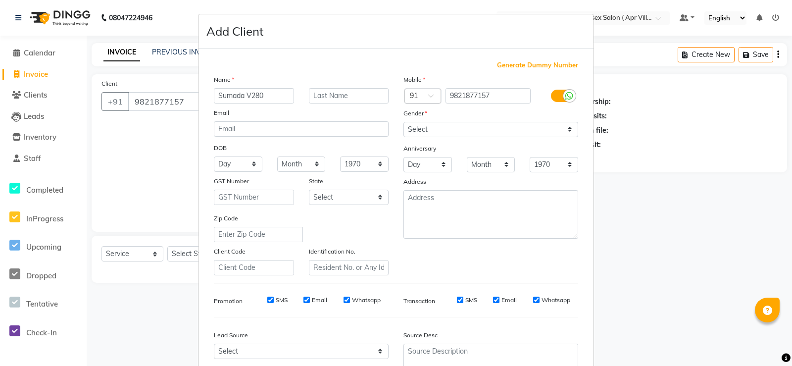
type input "Sumada V280"
click at [561, 137] on select "Select [DEMOGRAPHIC_DATA] [DEMOGRAPHIC_DATA] Other Prefer Not To Say" at bounding box center [490, 129] width 175 height 15
select select "[DEMOGRAPHIC_DATA]"
click at [403, 137] on select "Select [DEMOGRAPHIC_DATA] [DEMOGRAPHIC_DATA] Other Prefer Not To Say" at bounding box center [490, 129] width 175 height 15
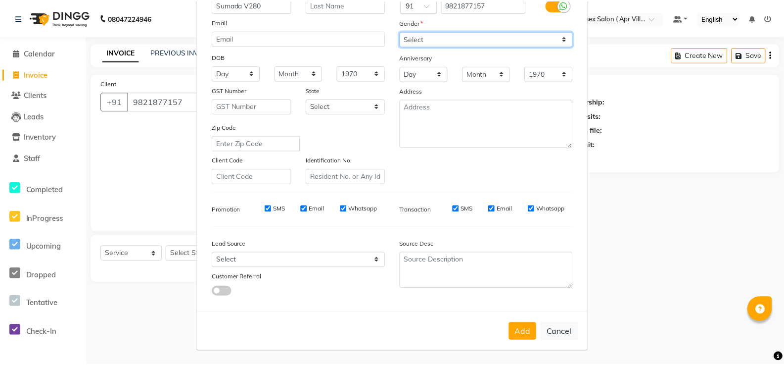
scroll to position [178, 0]
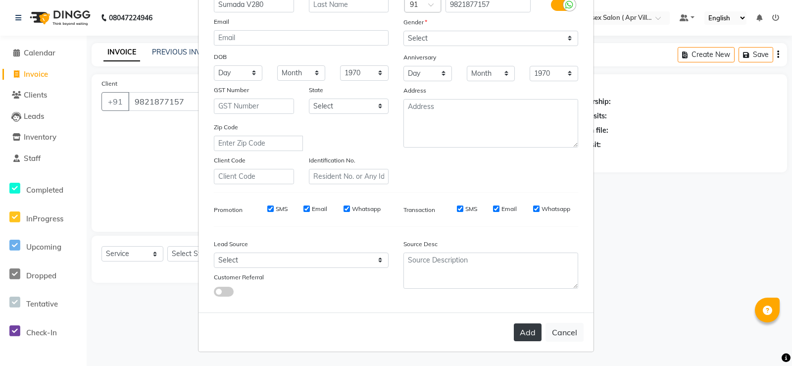
click at [514, 326] on button "Add" at bounding box center [528, 332] width 28 height 18
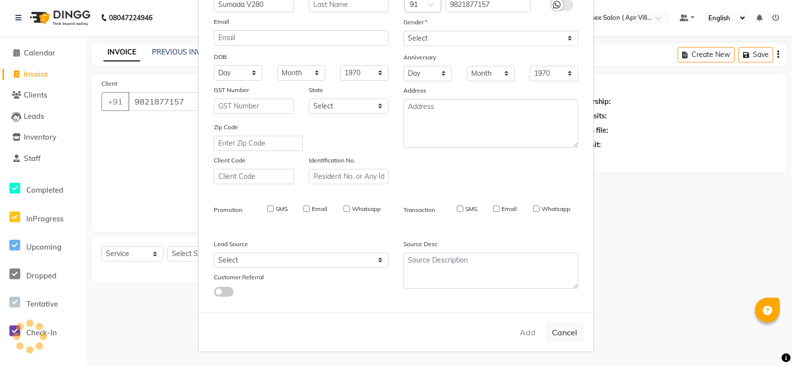
type input "98******57"
select select
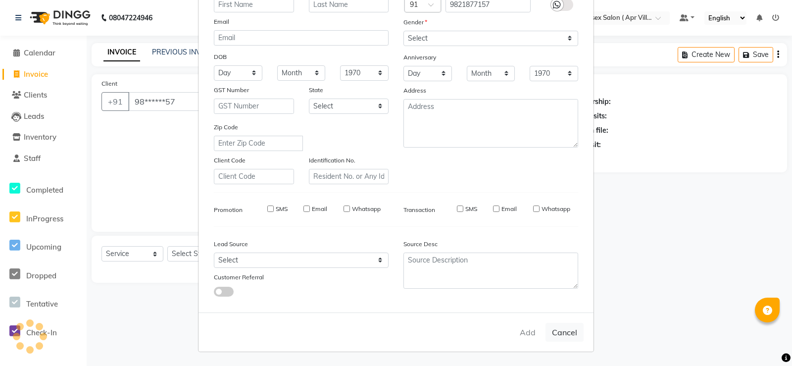
select select
checkbox input "false"
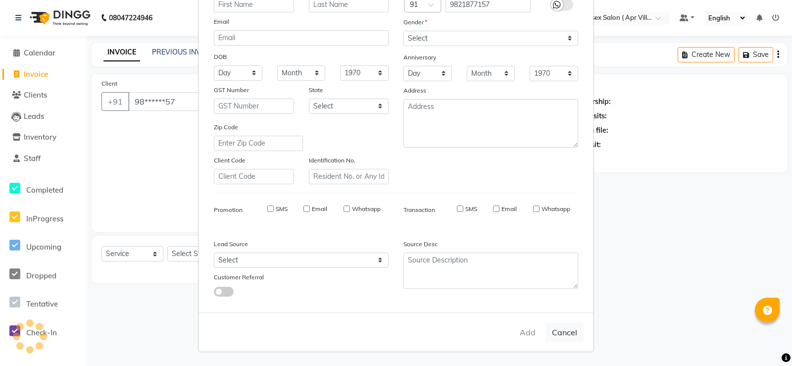
checkbox input "false"
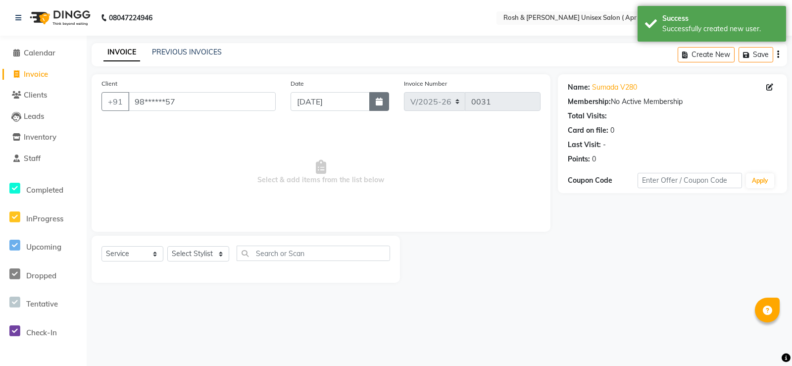
click at [376, 105] on icon "button" at bounding box center [379, 101] width 7 height 8
select select "9"
select select "2025"
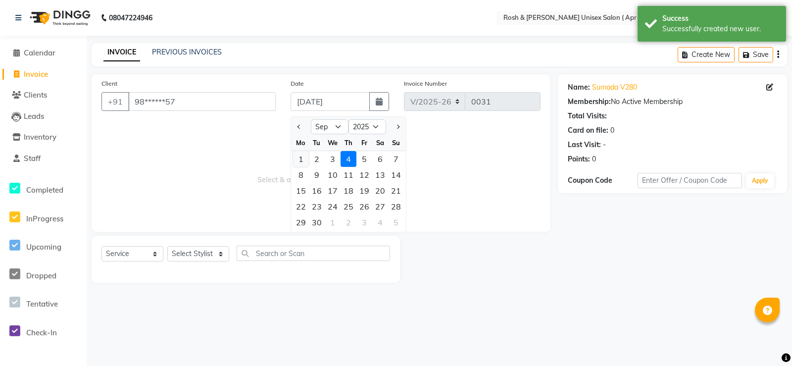
click at [302, 167] on div "1" at bounding box center [301, 159] width 16 height 16
type input "[DATE]"
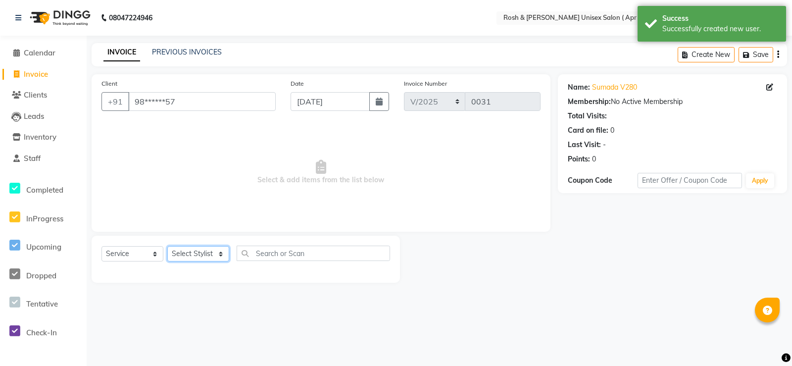
click at [222, 261] on select "Select Stylist Aalam Devi [PERSON_NAME] Front Desk Hangma [PERSON_NAME] [PERSON…" at bounding box center [198, 253] width 62 height 15
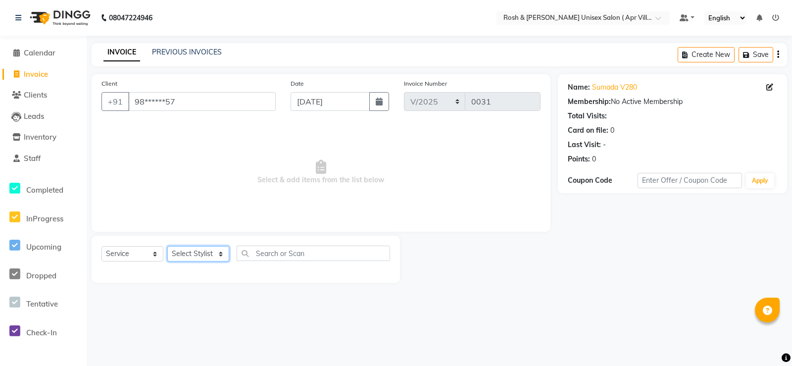
select select "90609"
click at [171, 261] on select "Select Stylist Aalam Devi [PERSON_NAME] Front Desk Hangma [PERSON_NAME] [PERSON…" at bounding box center [198, 253] width 62 height 15
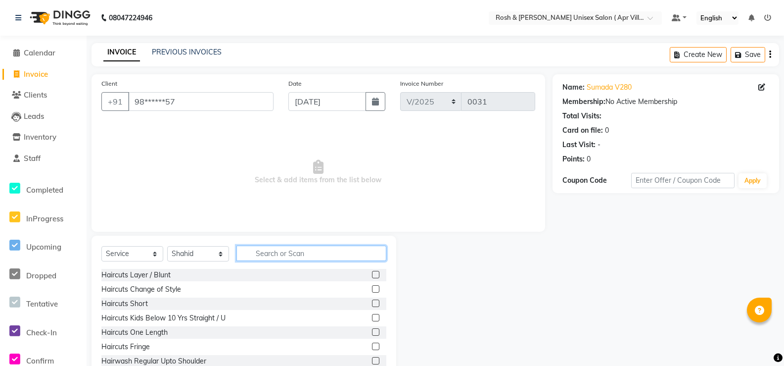
click at [280, 261] on input "text" at bounding box center [312, 252] width 150 height 15
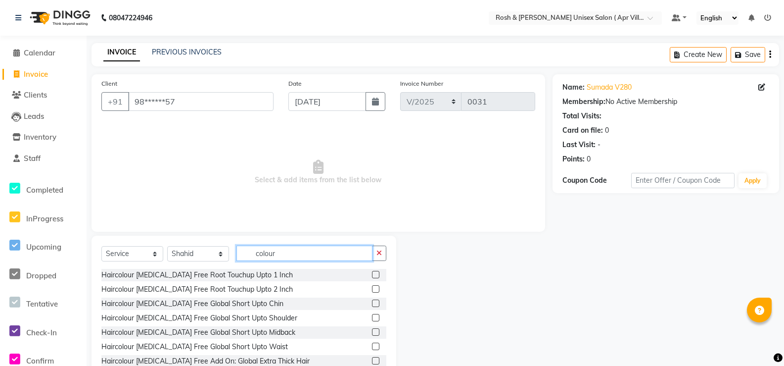
scroll to position [49, 0]
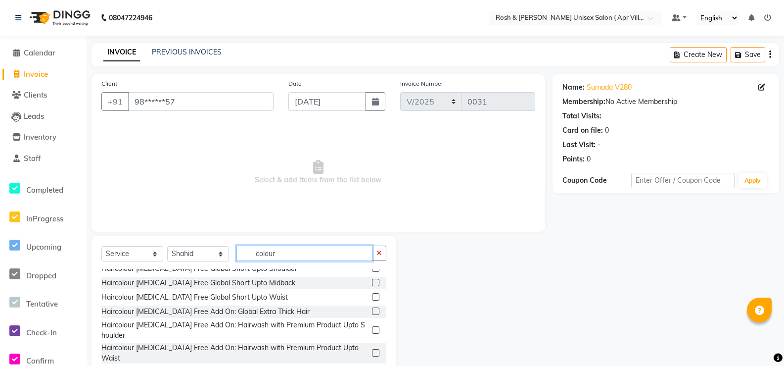
type input "colour"
